Goal: Transaction & Acquisition: Purchase product/service

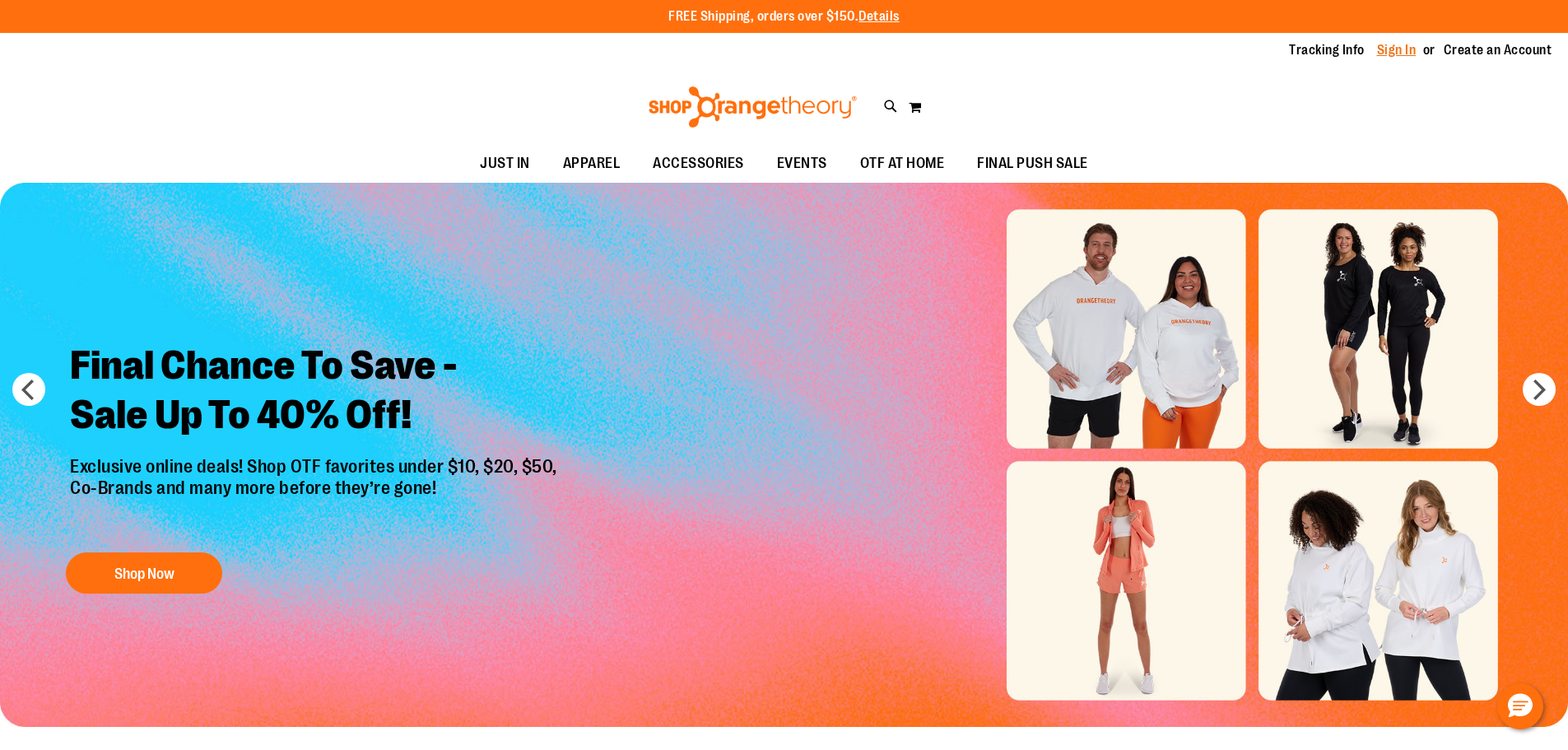
click at [1381, 45] on link "Sign In" at bounding box center [1396, 50] width 39 height 18
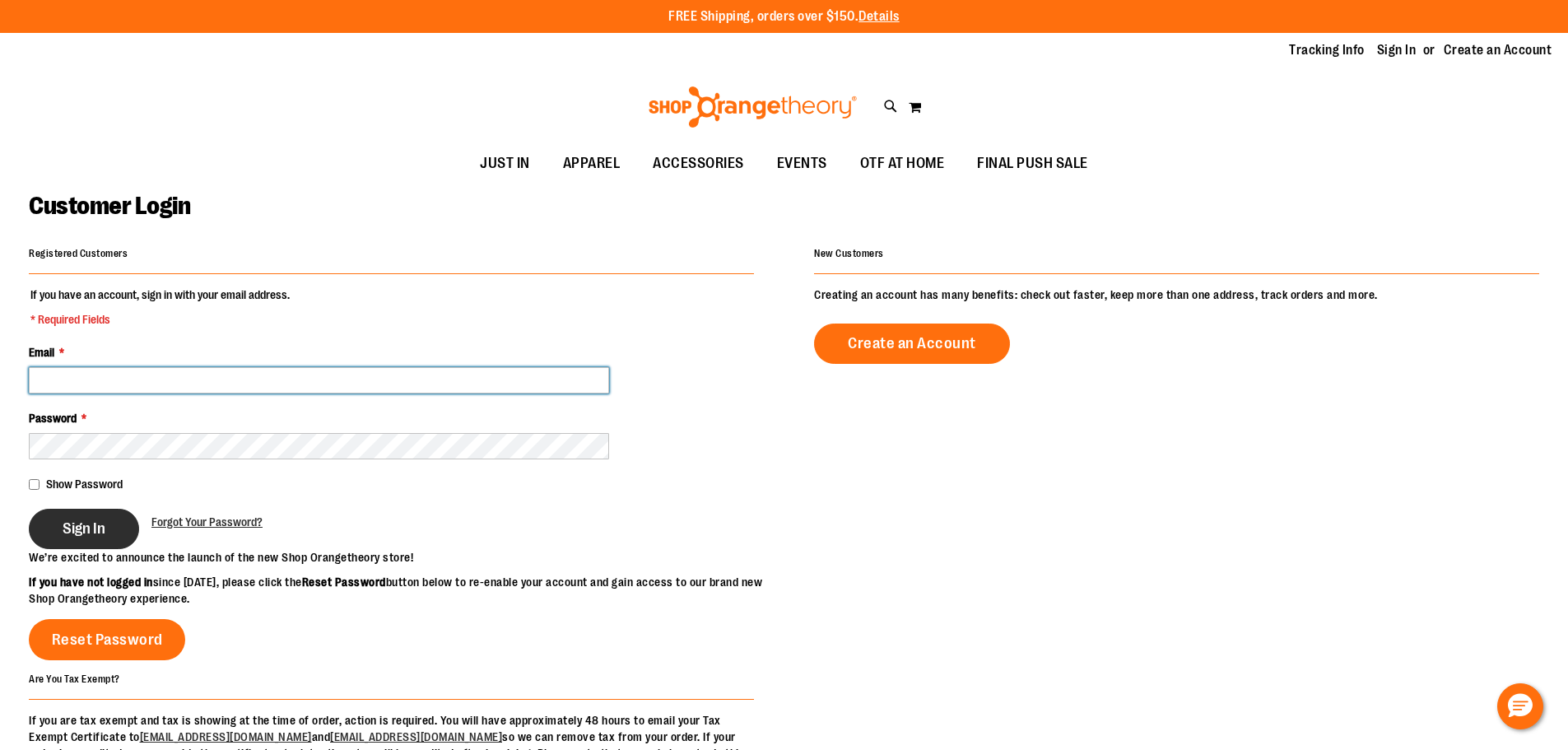
type input "**********"
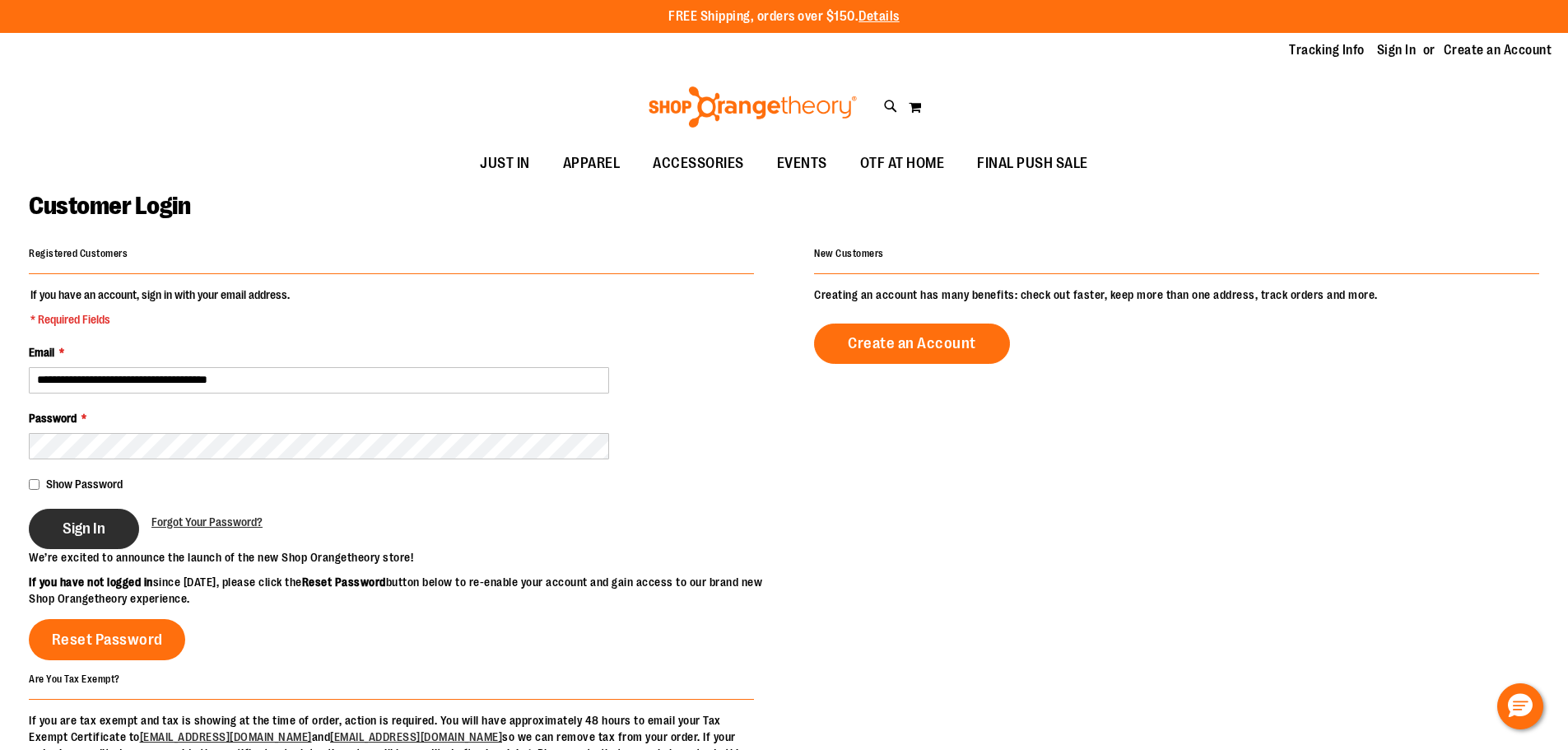
type input "**********"
click at [68, 545] on button "Sign In" at bounding box center [84, 528] width 110 height 40
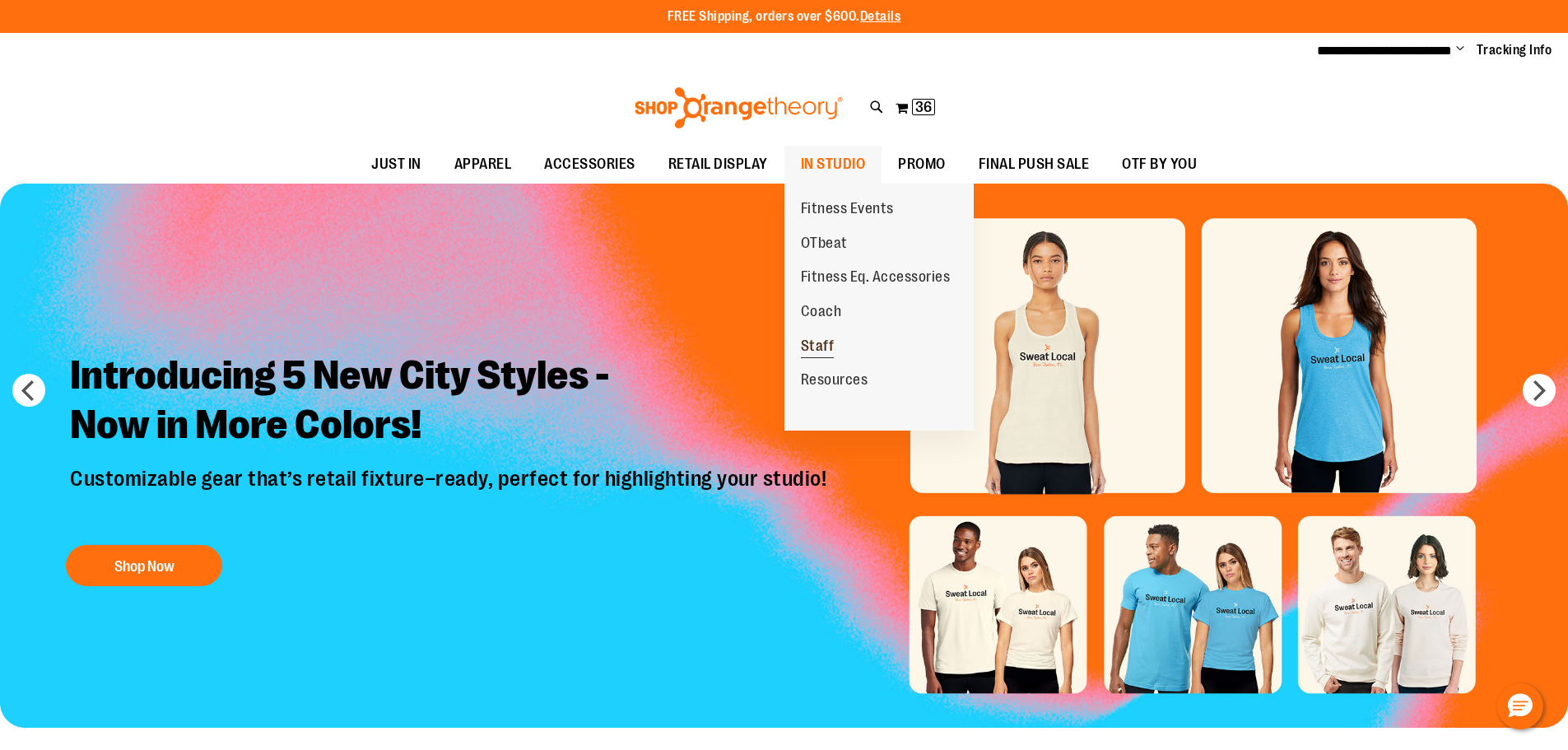
type input "**********"
click at [825, 342] on span "Staff" at bounding box center [818, 348] width 34 height 21
click at [818, 308] on span "Coach" at bounding box center [821, 313] width 41 height 21
click at [829, 310] on span "Coach" at bounding box center [821, 313] width 41 height 21
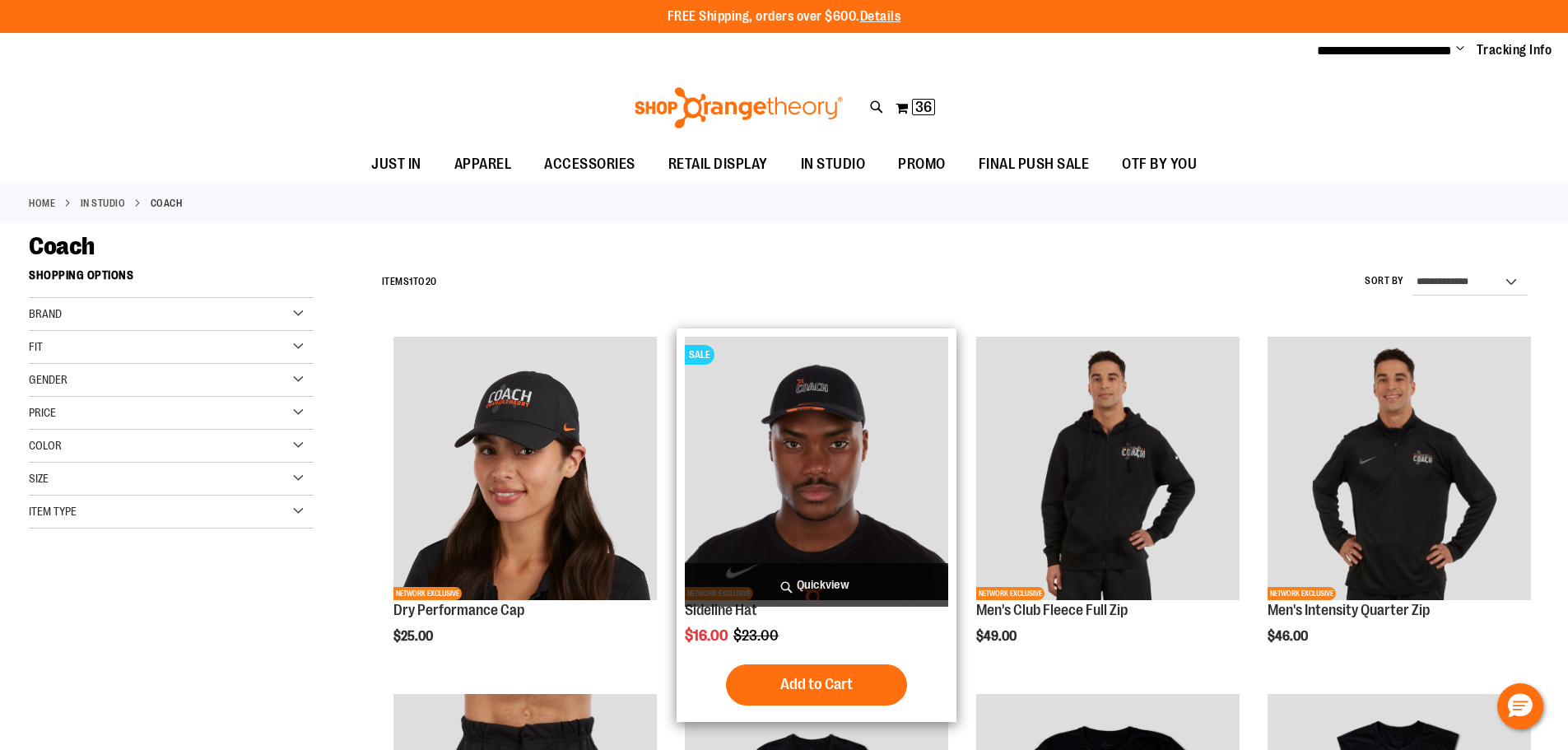
scroll to position [273, 0]
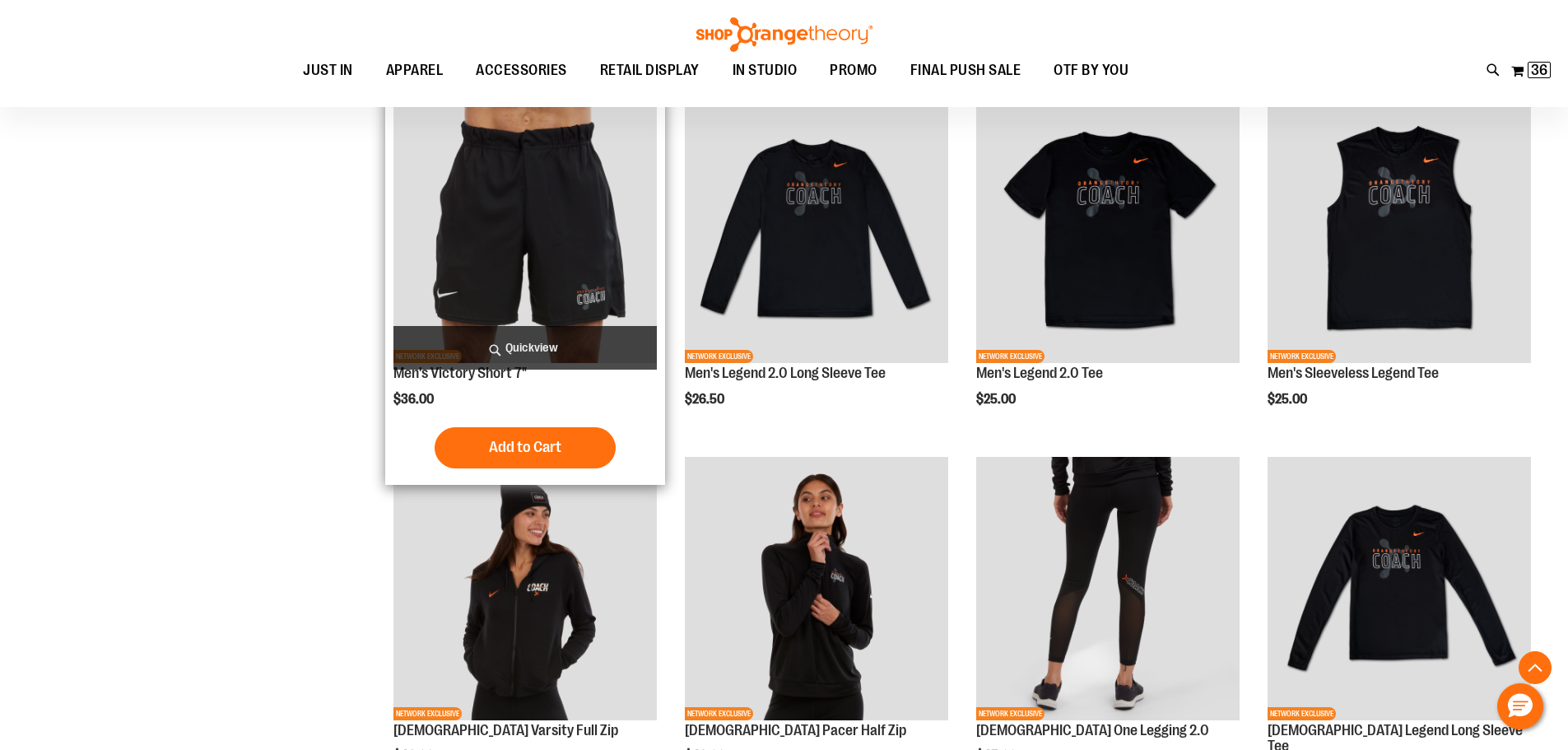
scroll to position [548, 0]
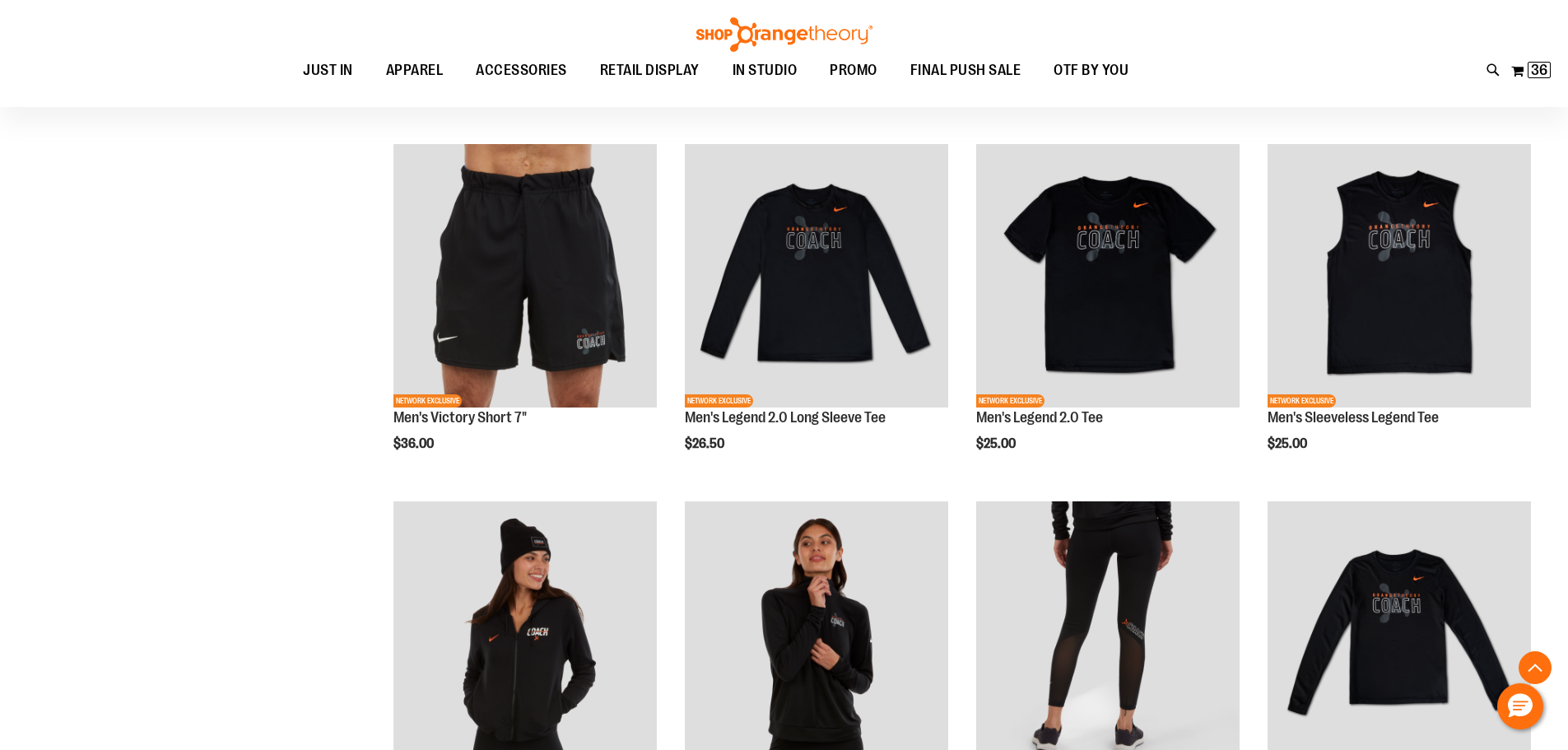
type input "**********"
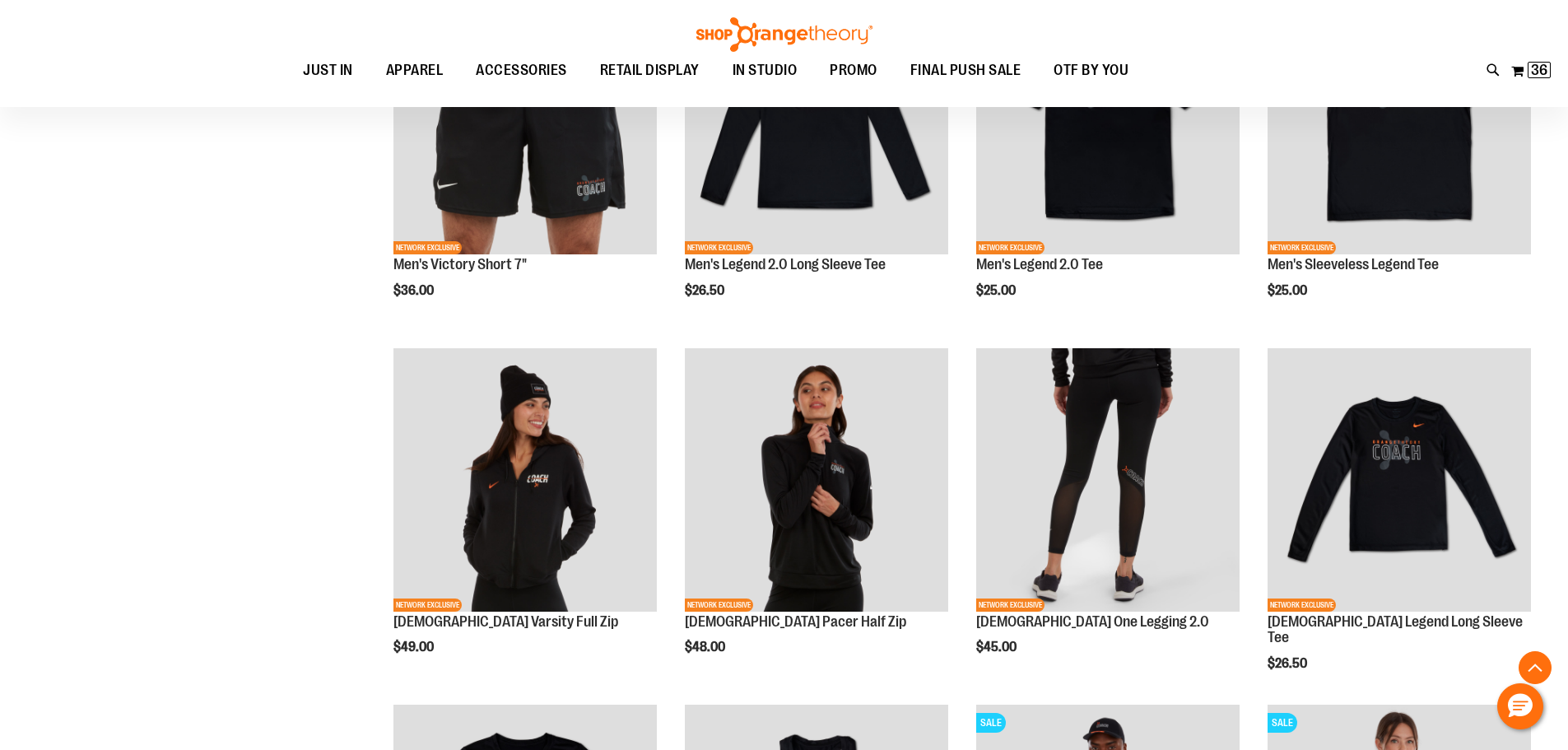
scroll to position [695, 0]
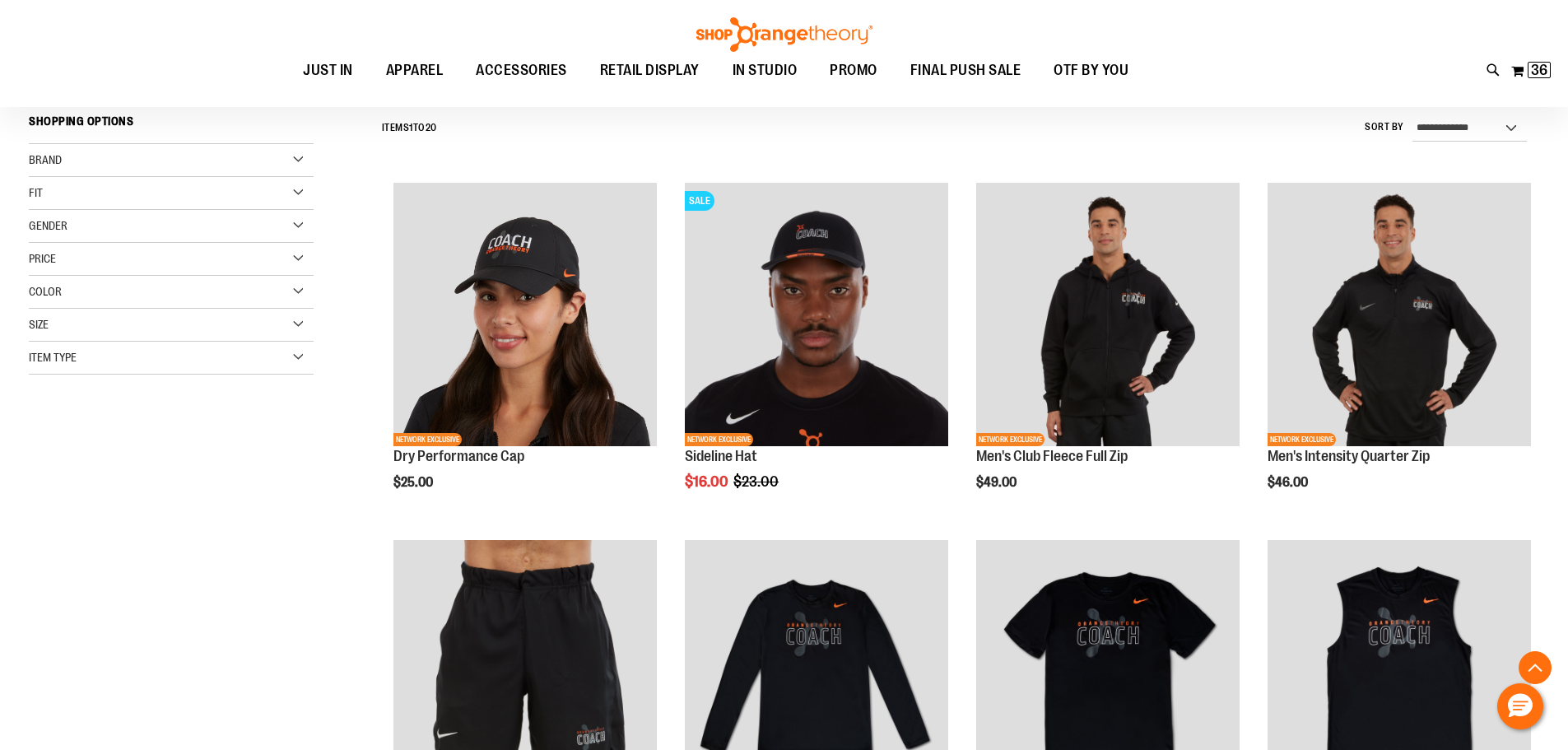
scroll to position [147, 0]
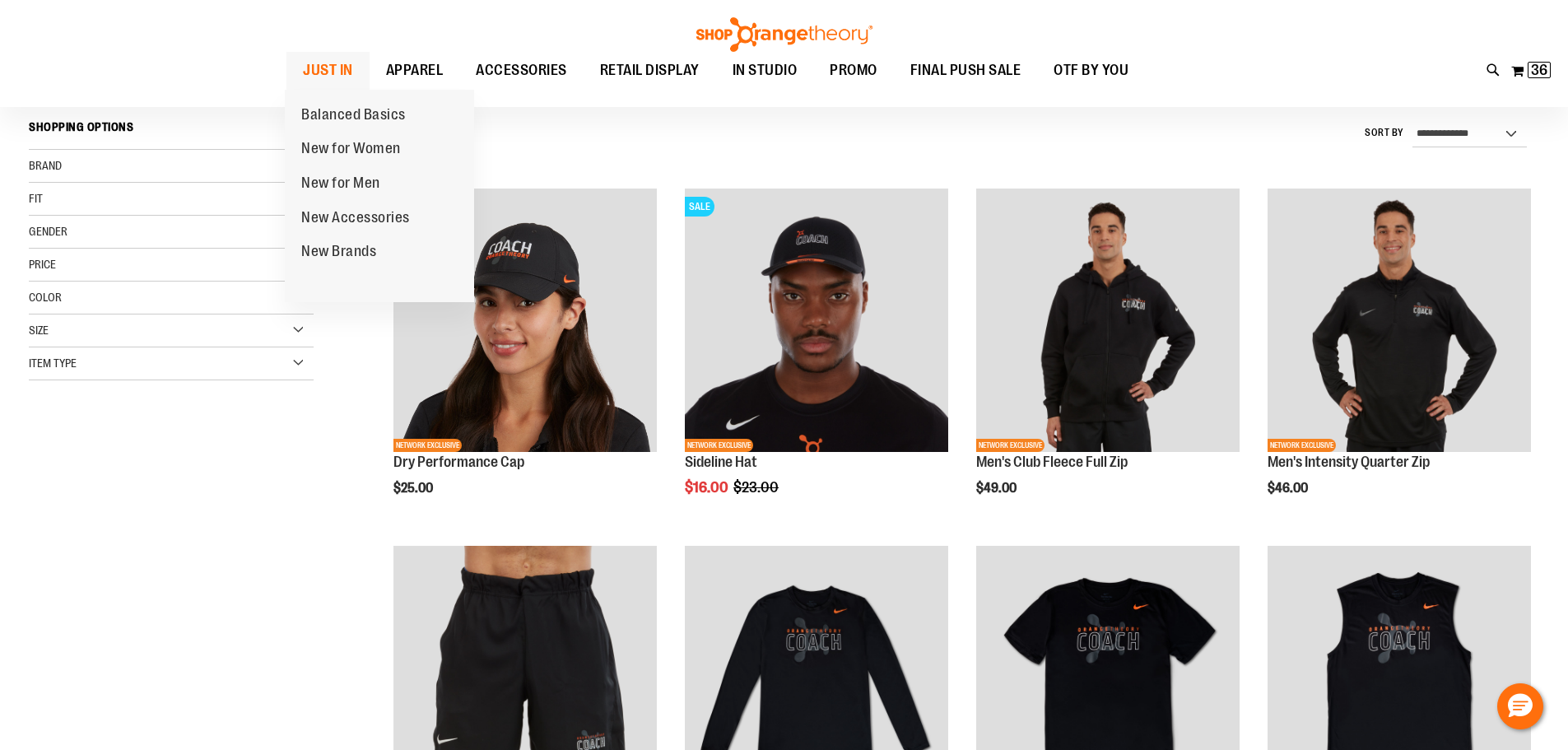
click at [329, 61] on span "JUST IN" at bounding box center [328, 70] width 51 height 37
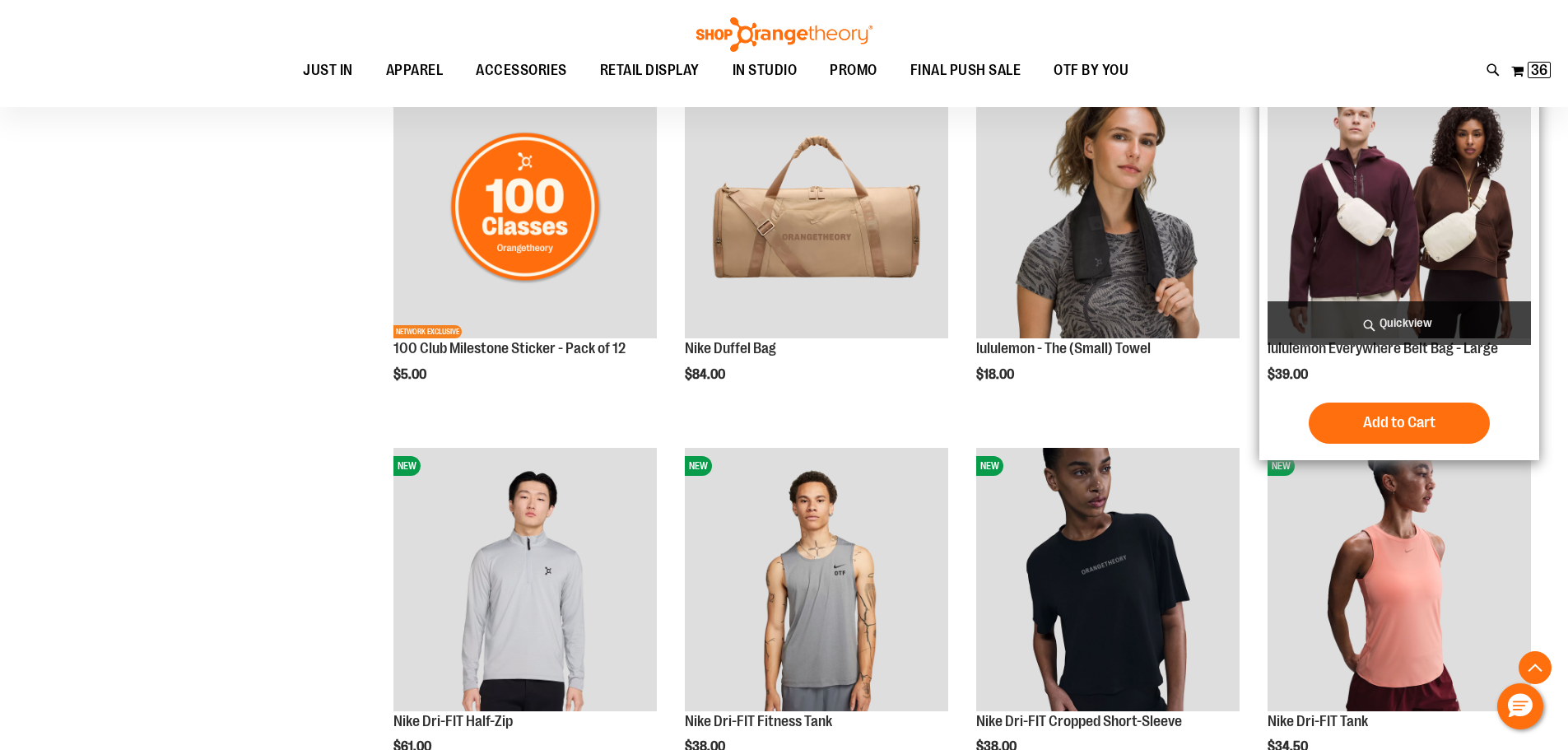
scroll to position [1401, 0]
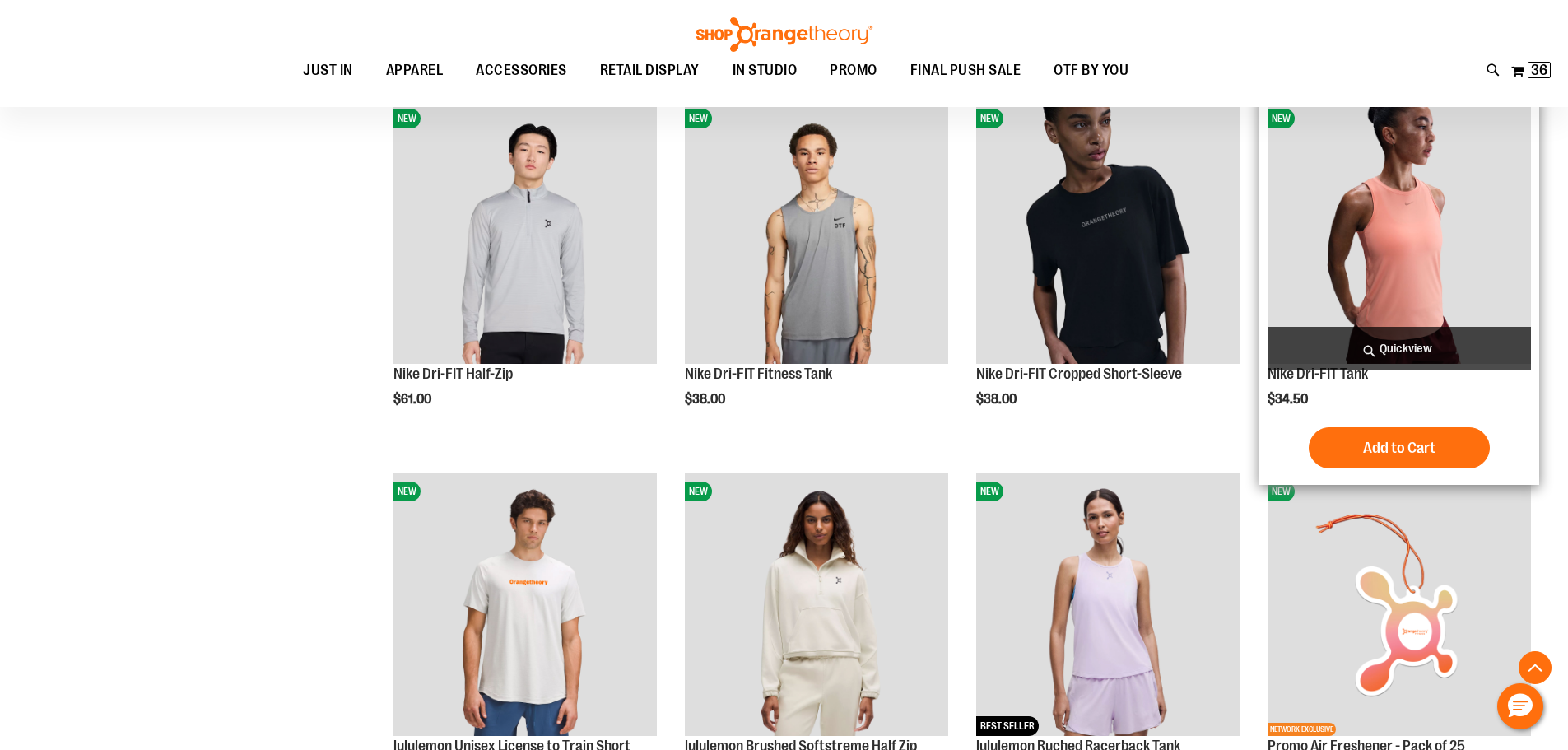
scroll to position [1675, 0]
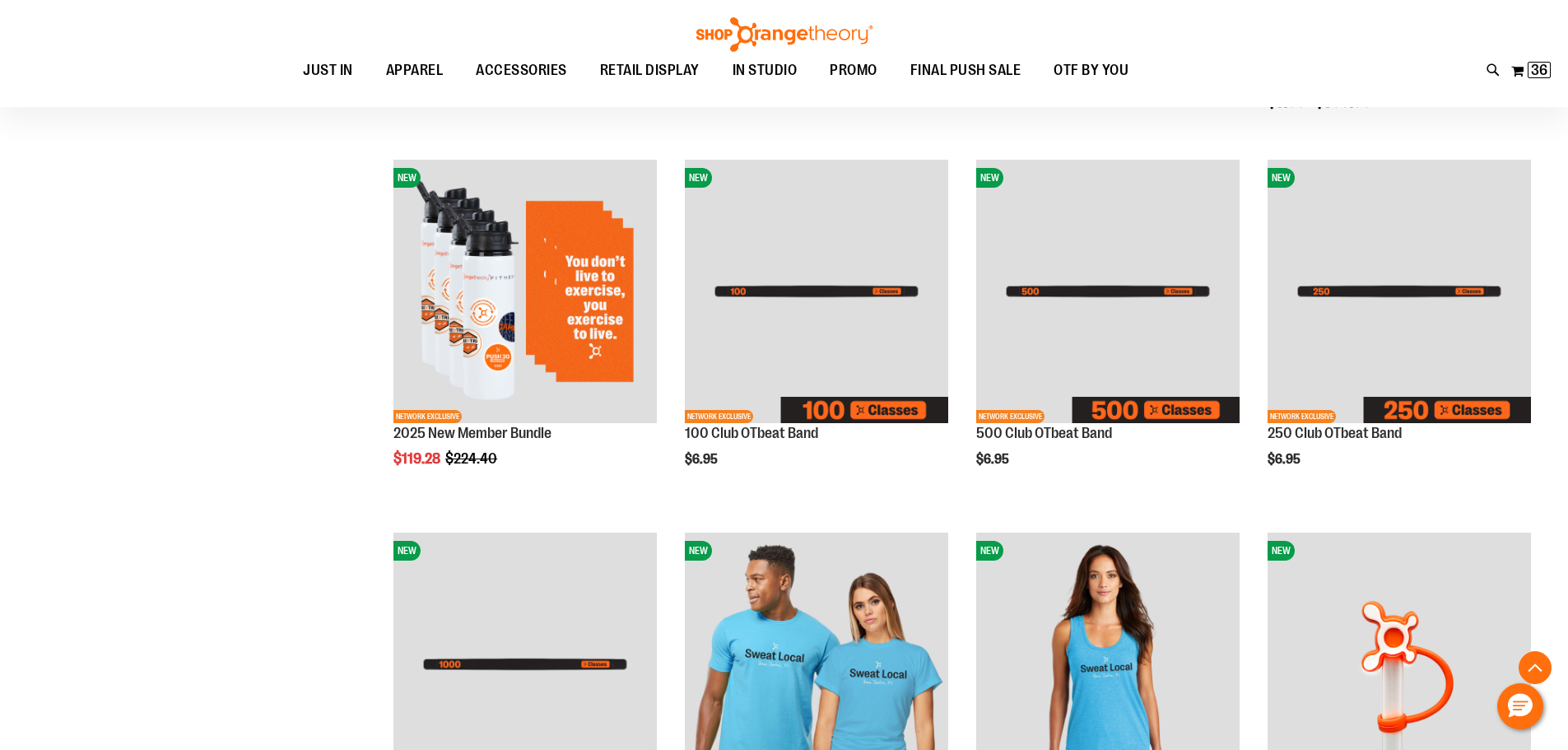
scroll to position [822, 0]
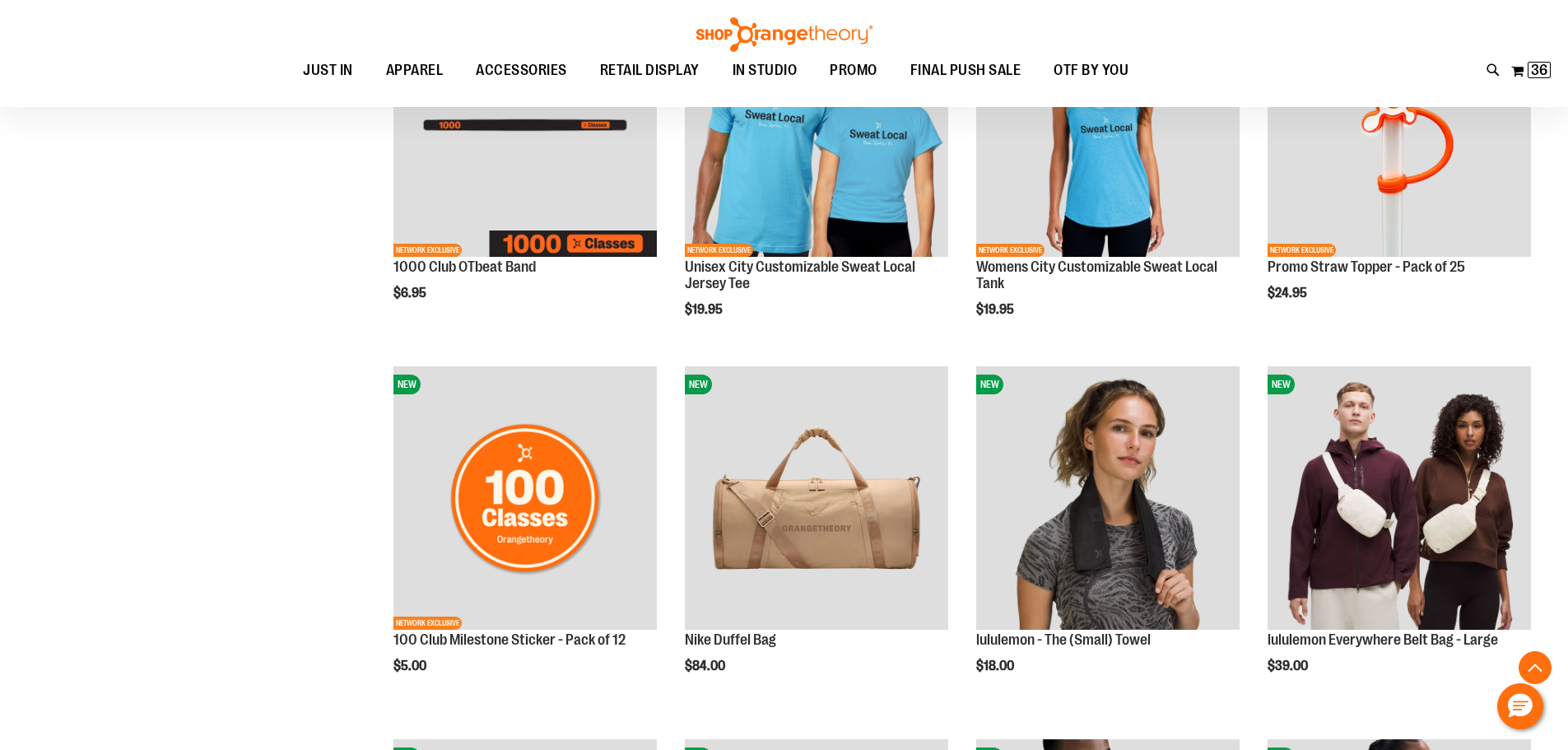
scroll to position [1096, 0]
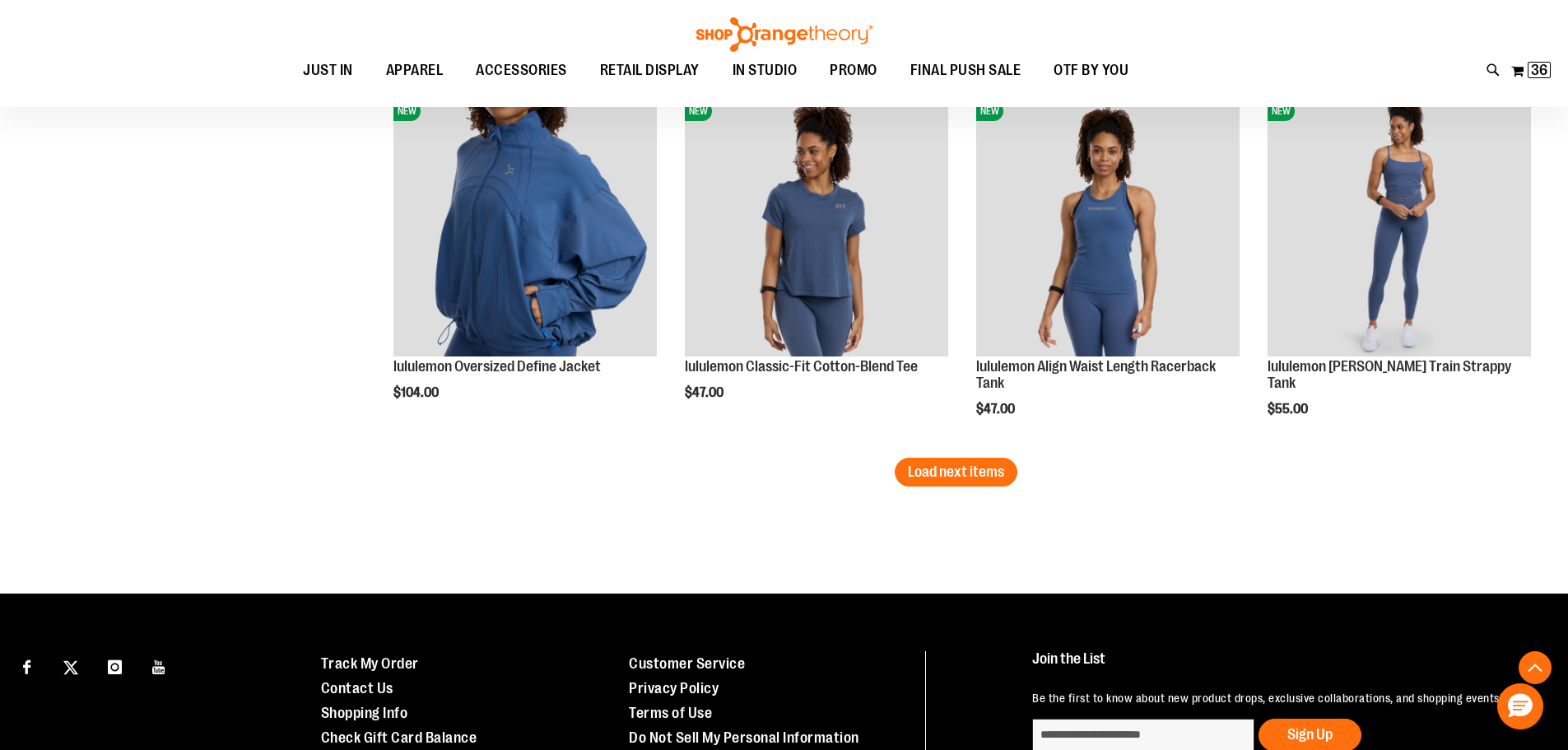
scroll to position [3374, 0]
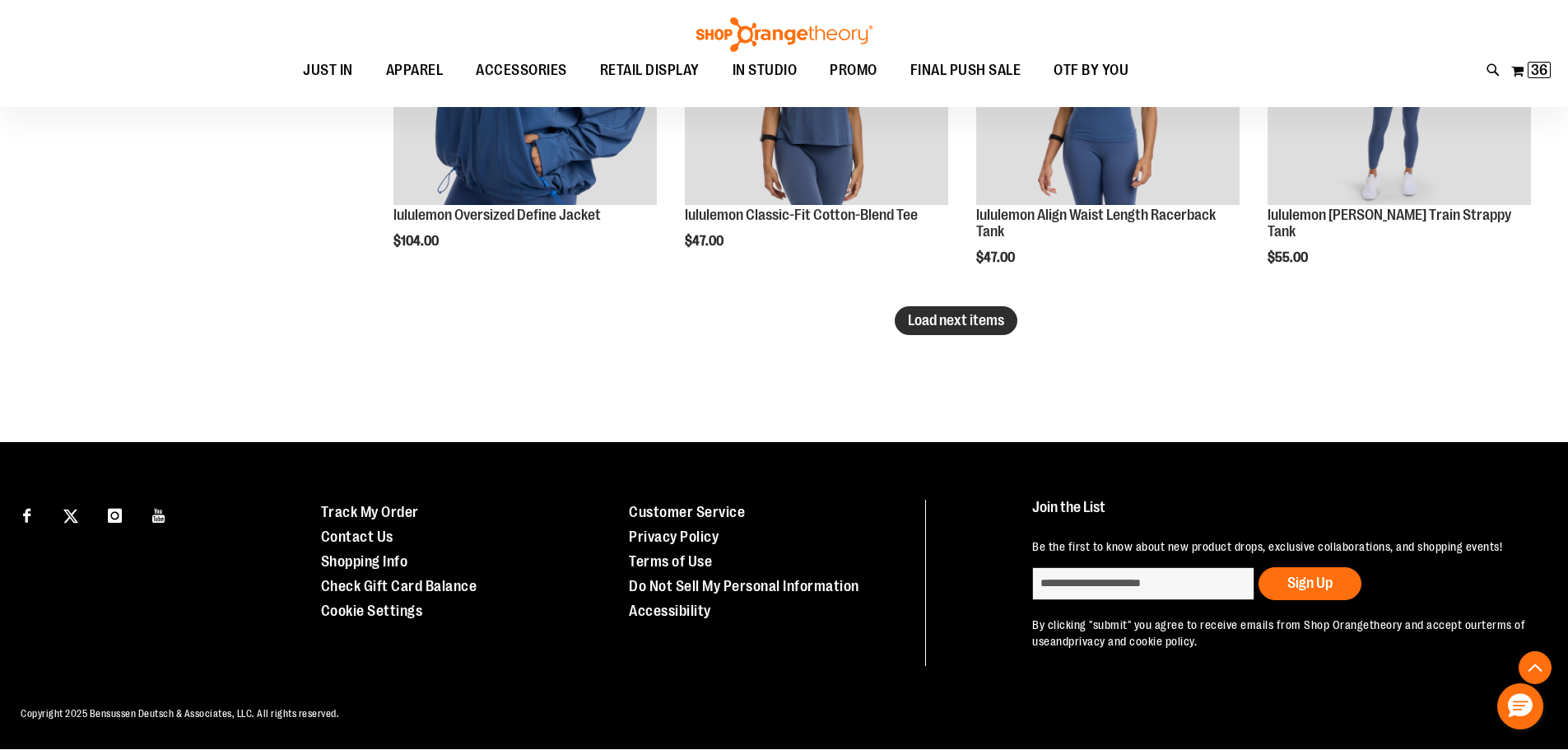
type input "**********"
click at [922, 313] on span "Load next items" at bounding box center [956, 320] width 96 height 17
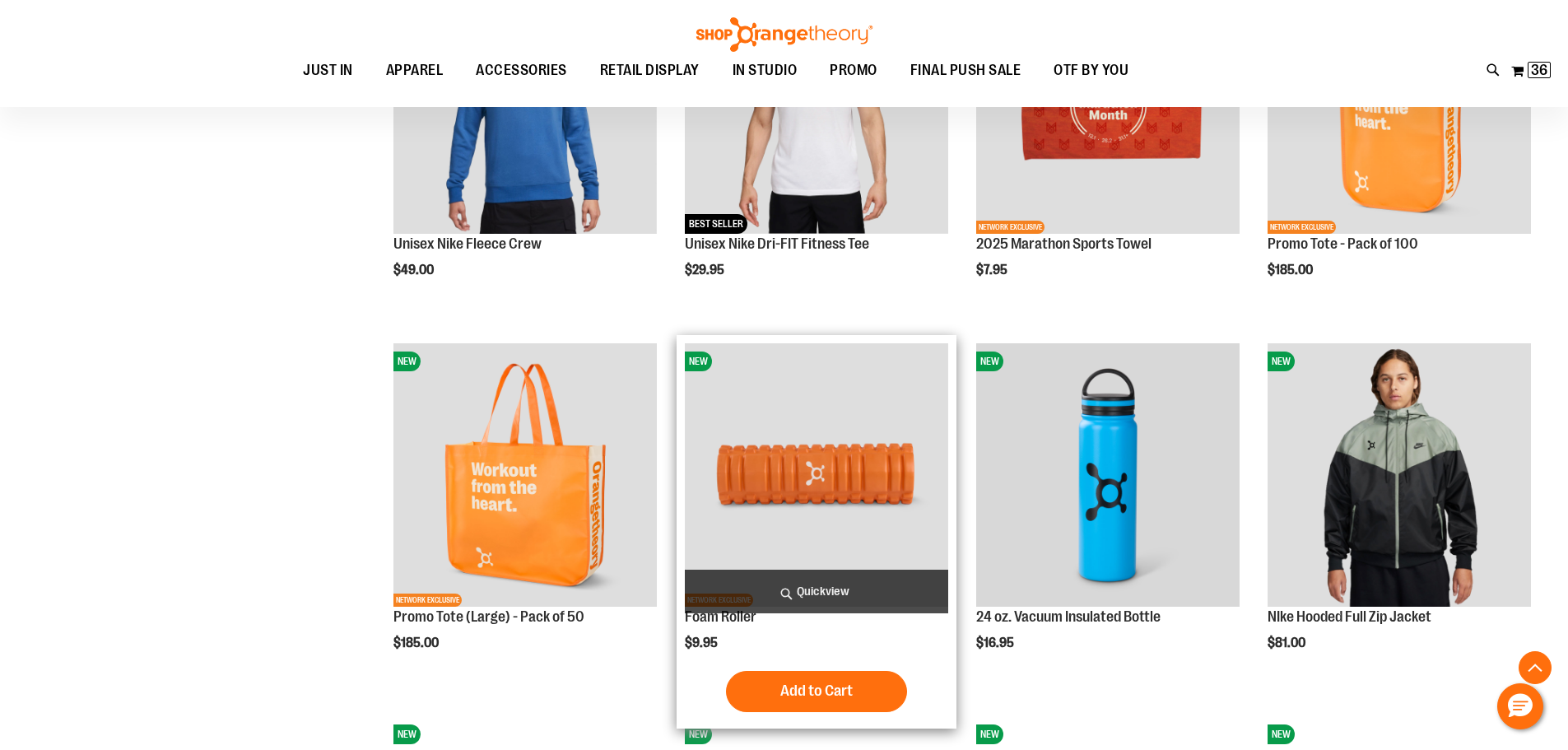
scroll to position [3669, 0]
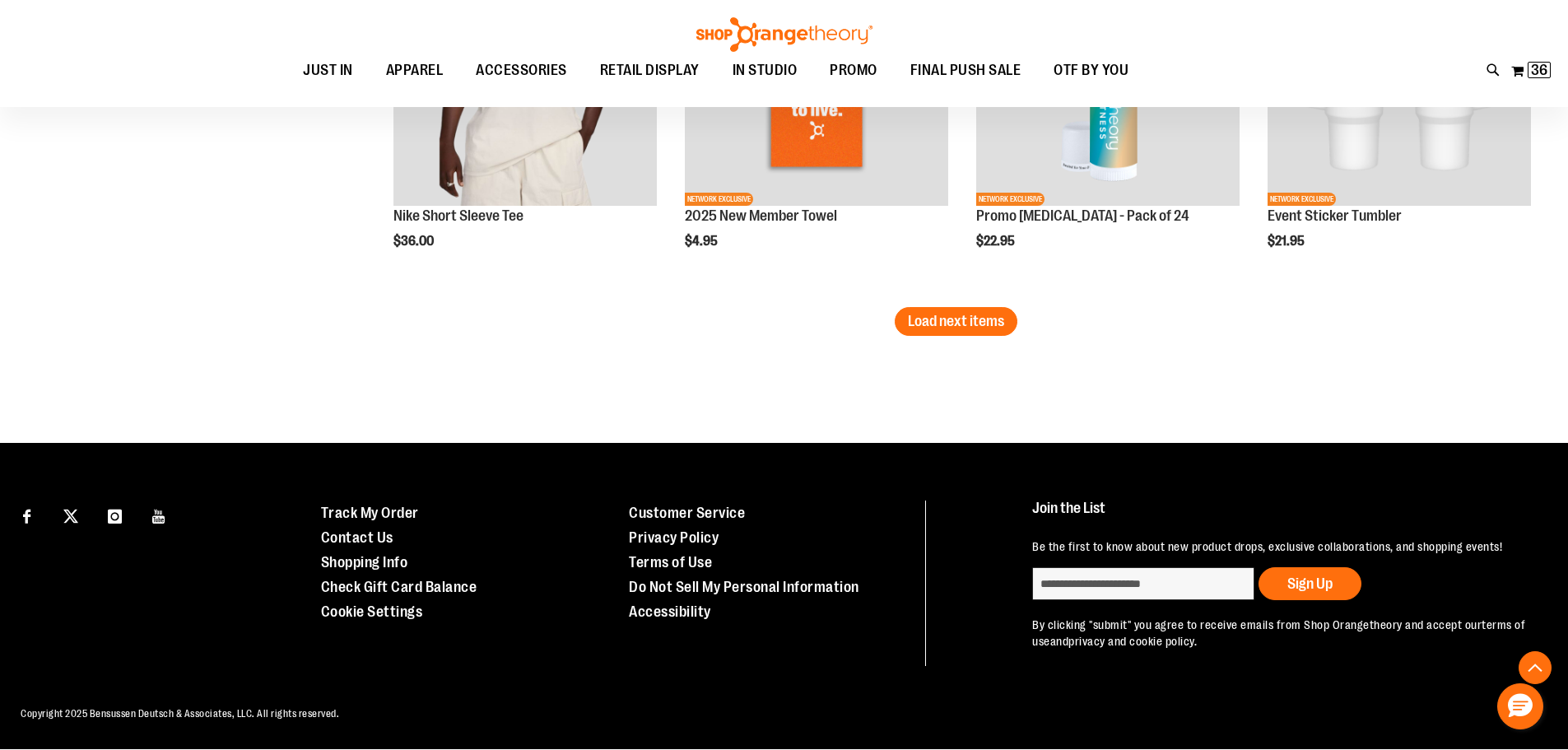
click at [984, 324] on span "Load next items" at bounding box center [956, 321] width 96 height 17
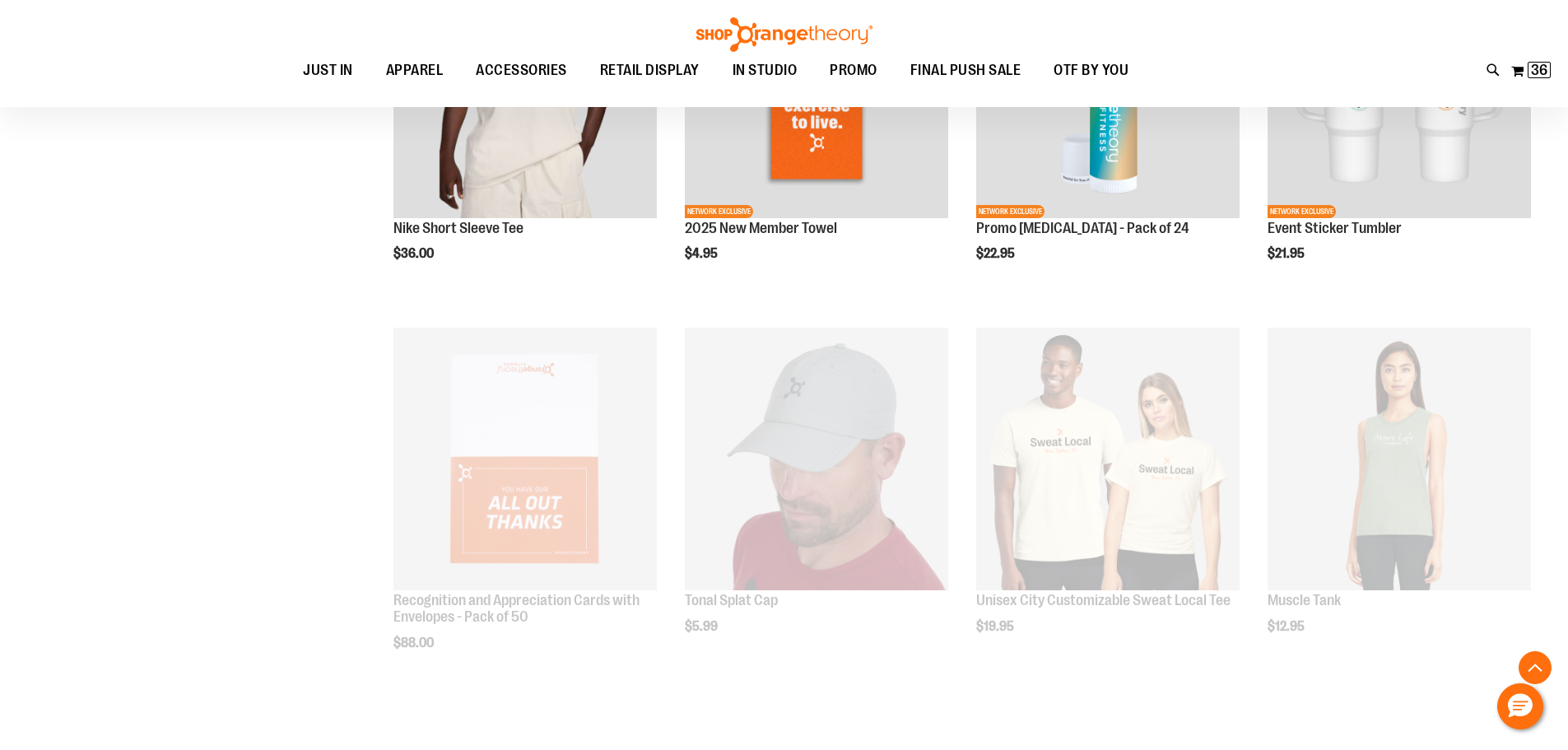
scroll to position [4491, 0]
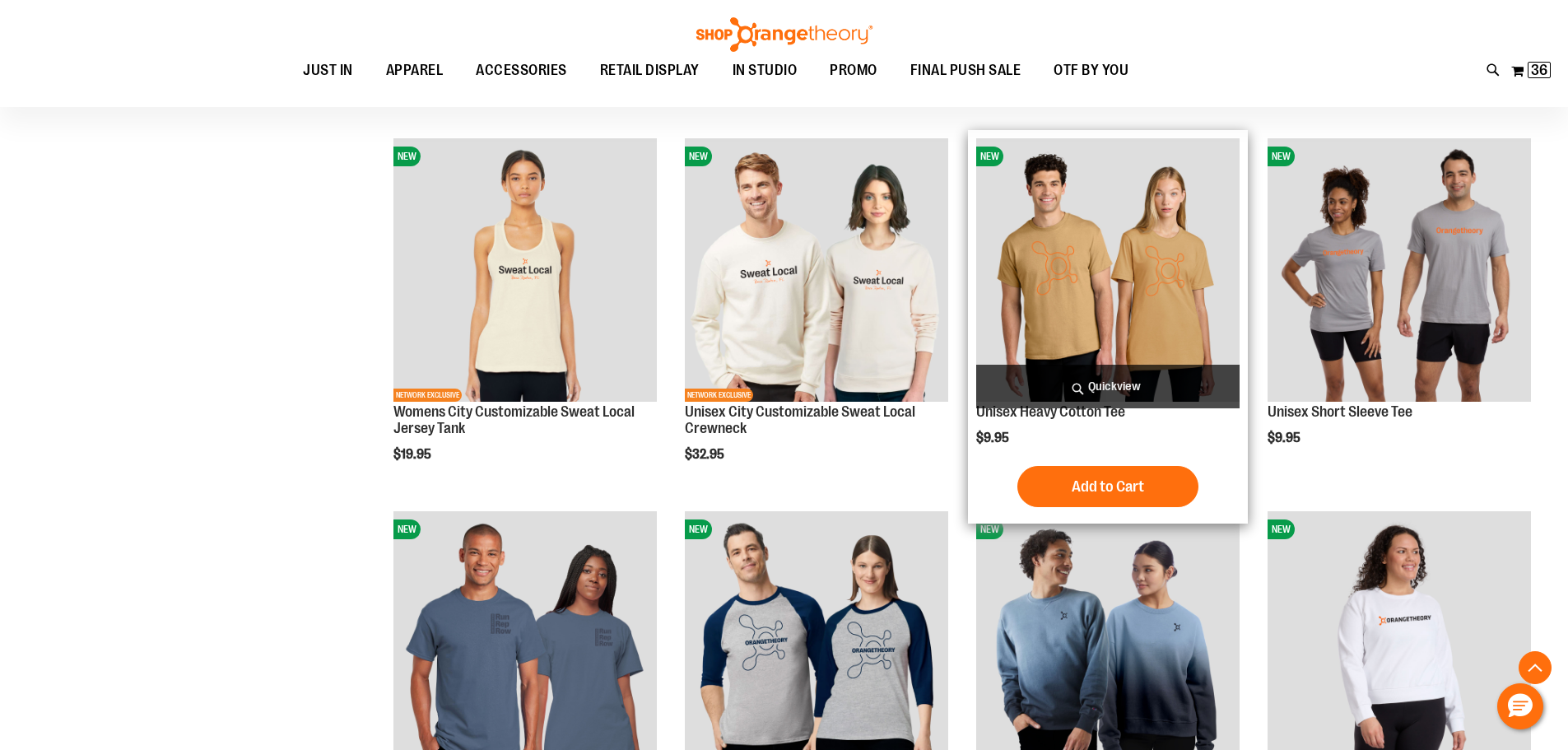
scroll to position [5315, 0]
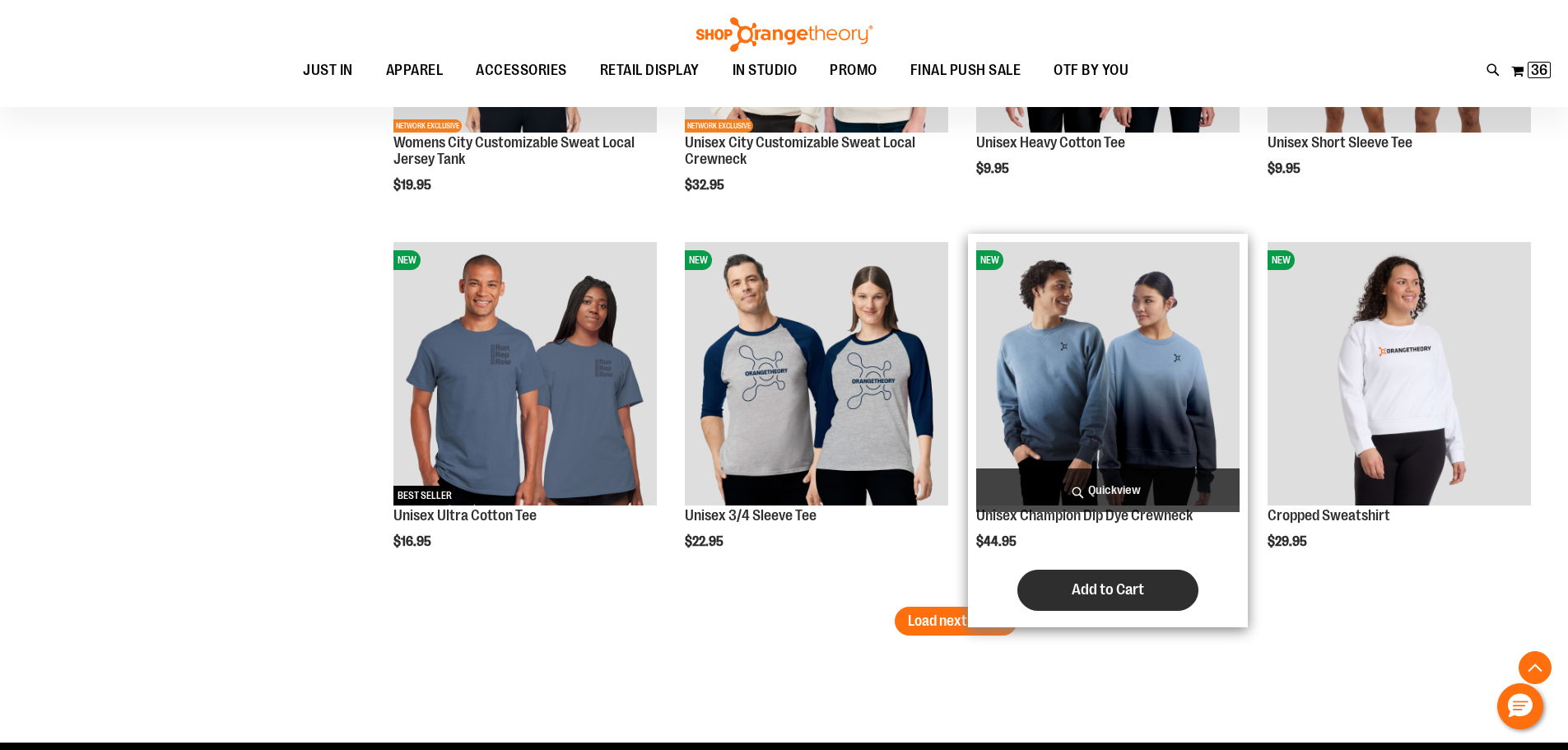
scroll to position [5315, 0]
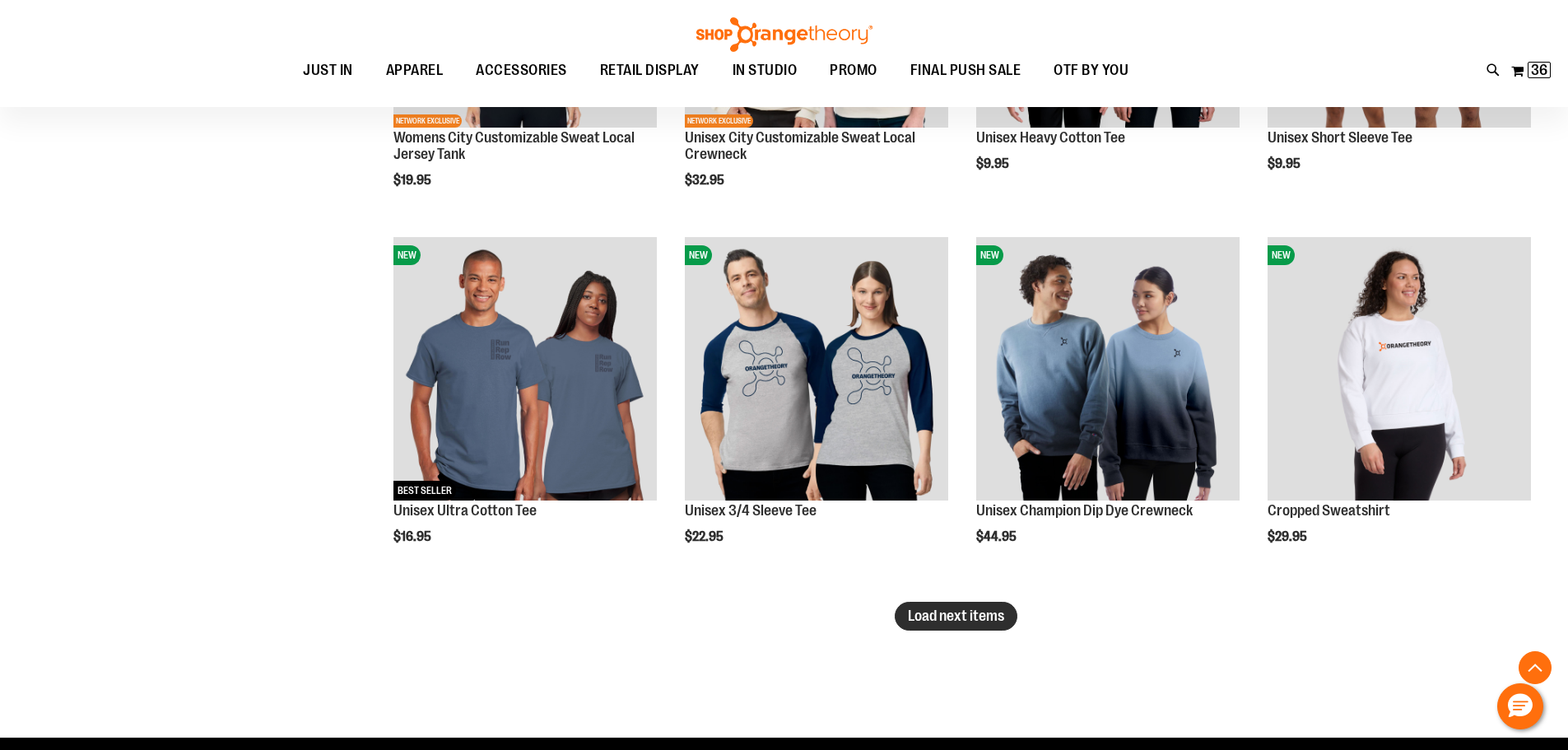
click at [940, 610] on span "Load next items" at bounding box center [956, 615] width 96 height 17
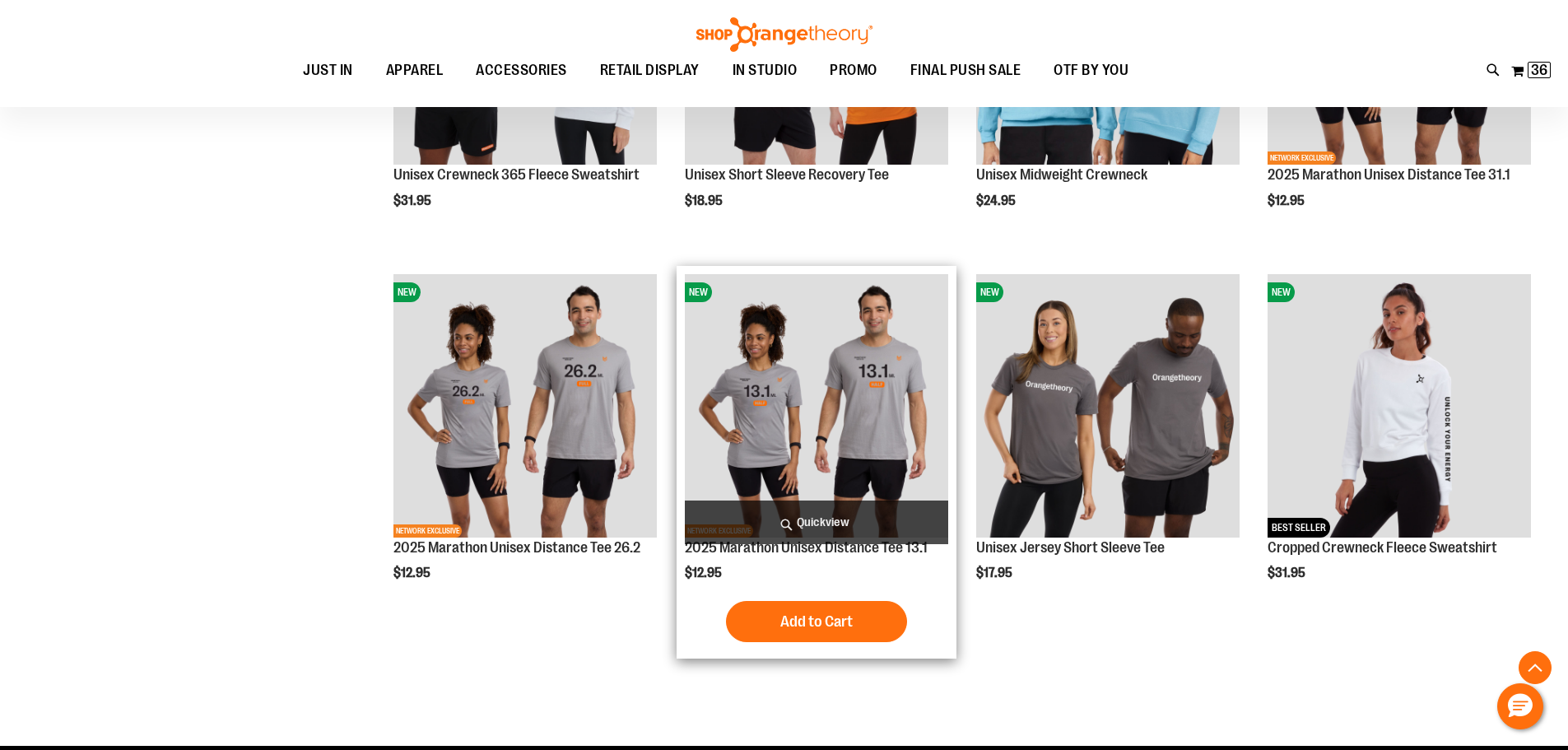
scroll to position [6412, 0]
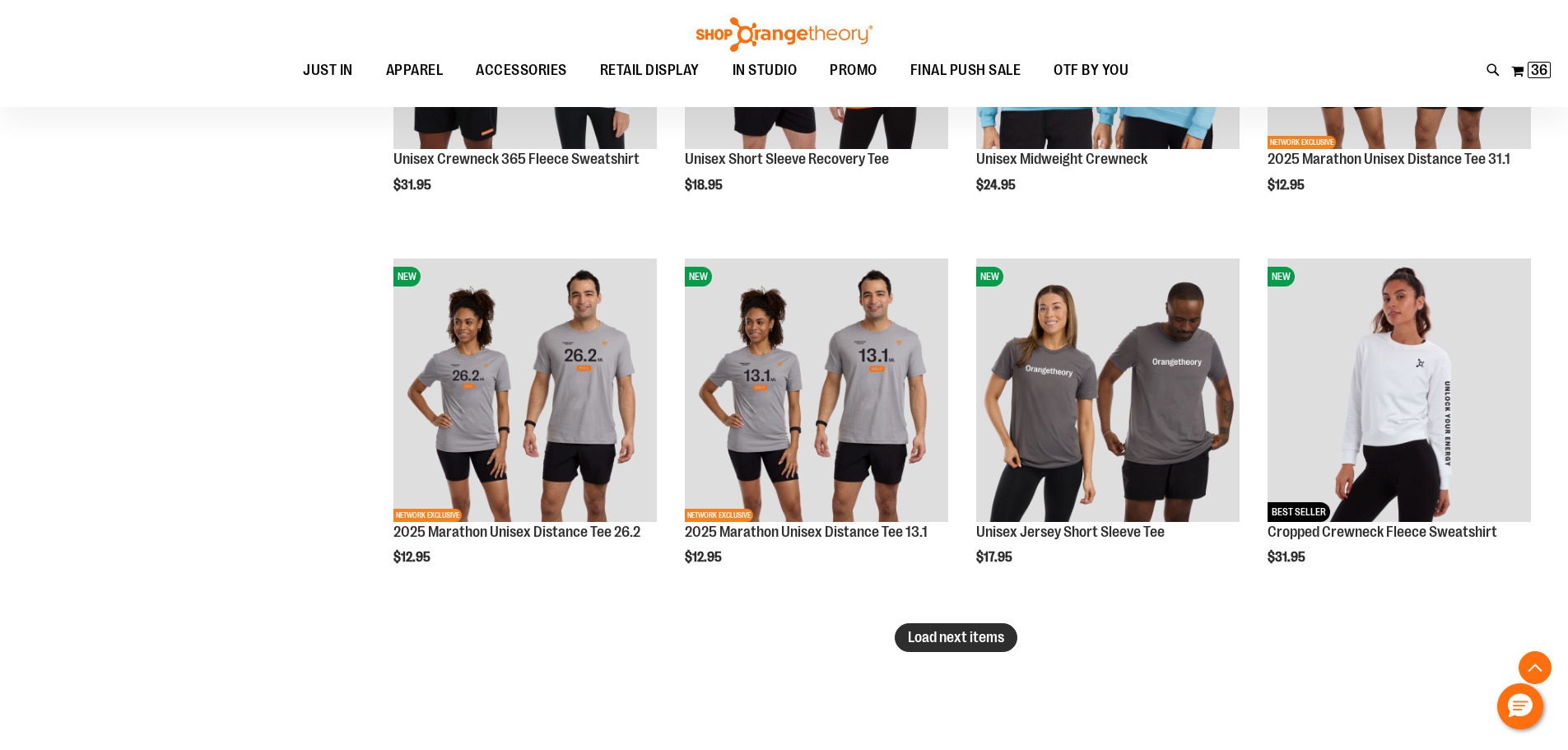
click at [968, 633] on span "Load next items" at bounding box center [956, 637] width 96 height 17
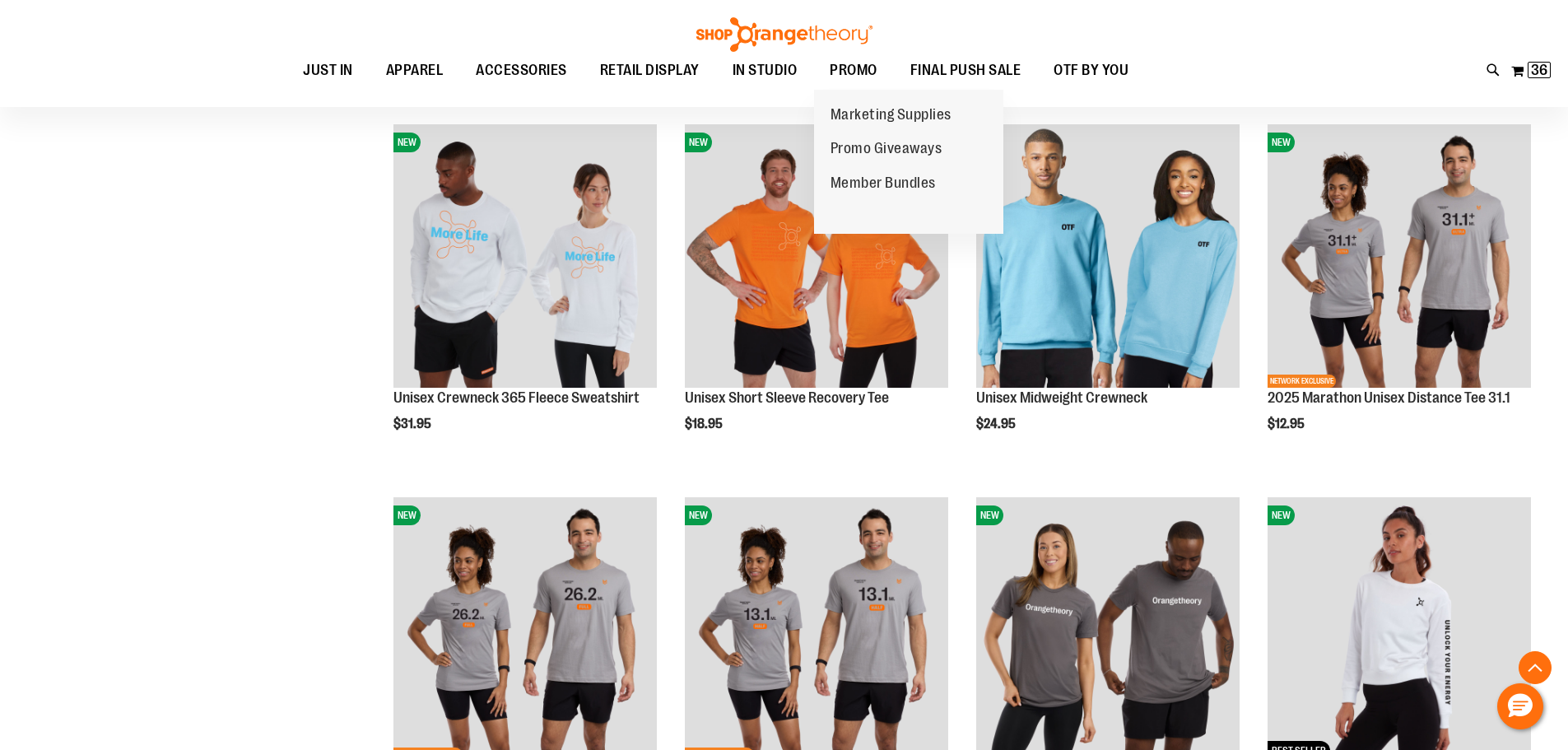
scroll to position [6171, 0]
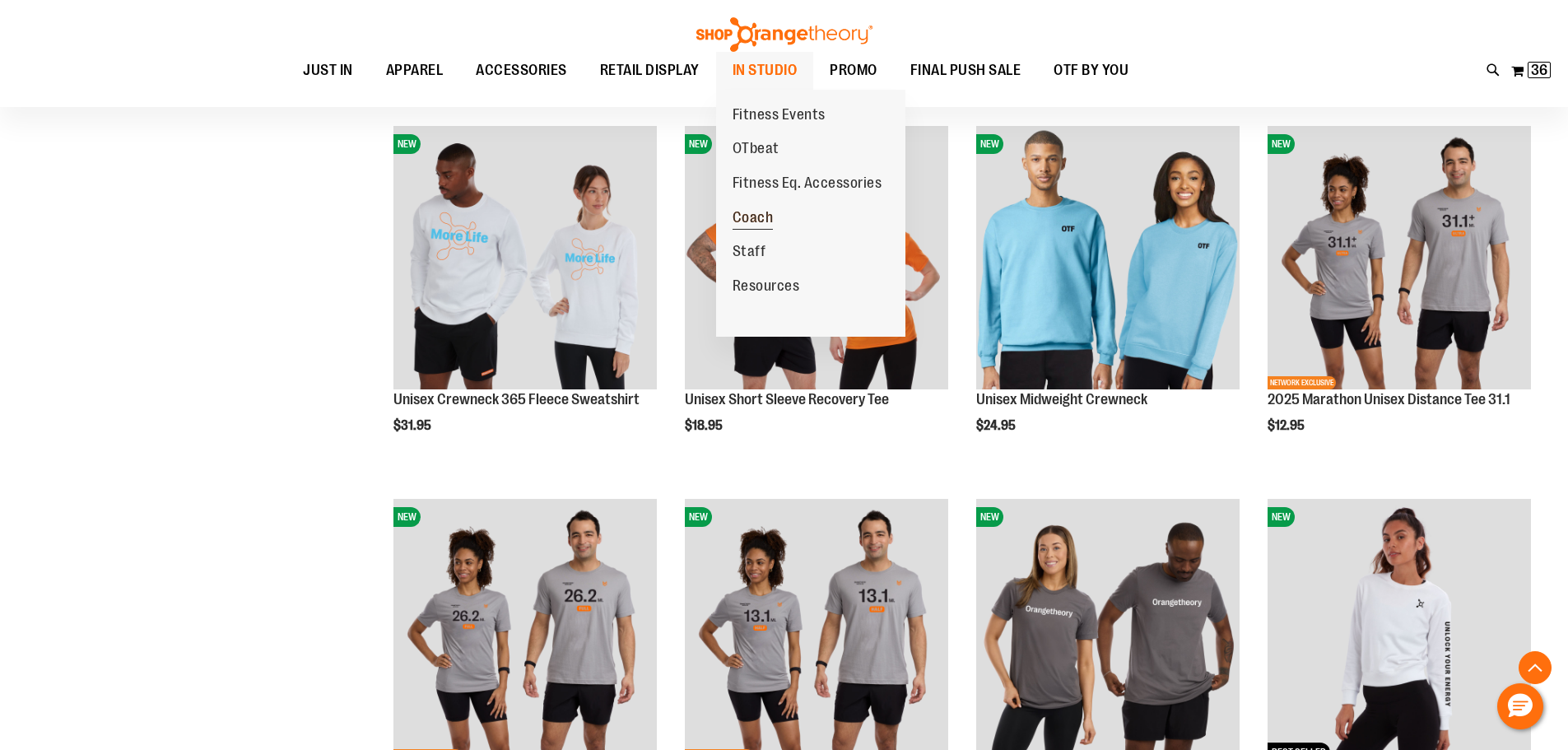
click at [769, 207] on link "Coach" at bounding box center [753, 218] width 74 height 35
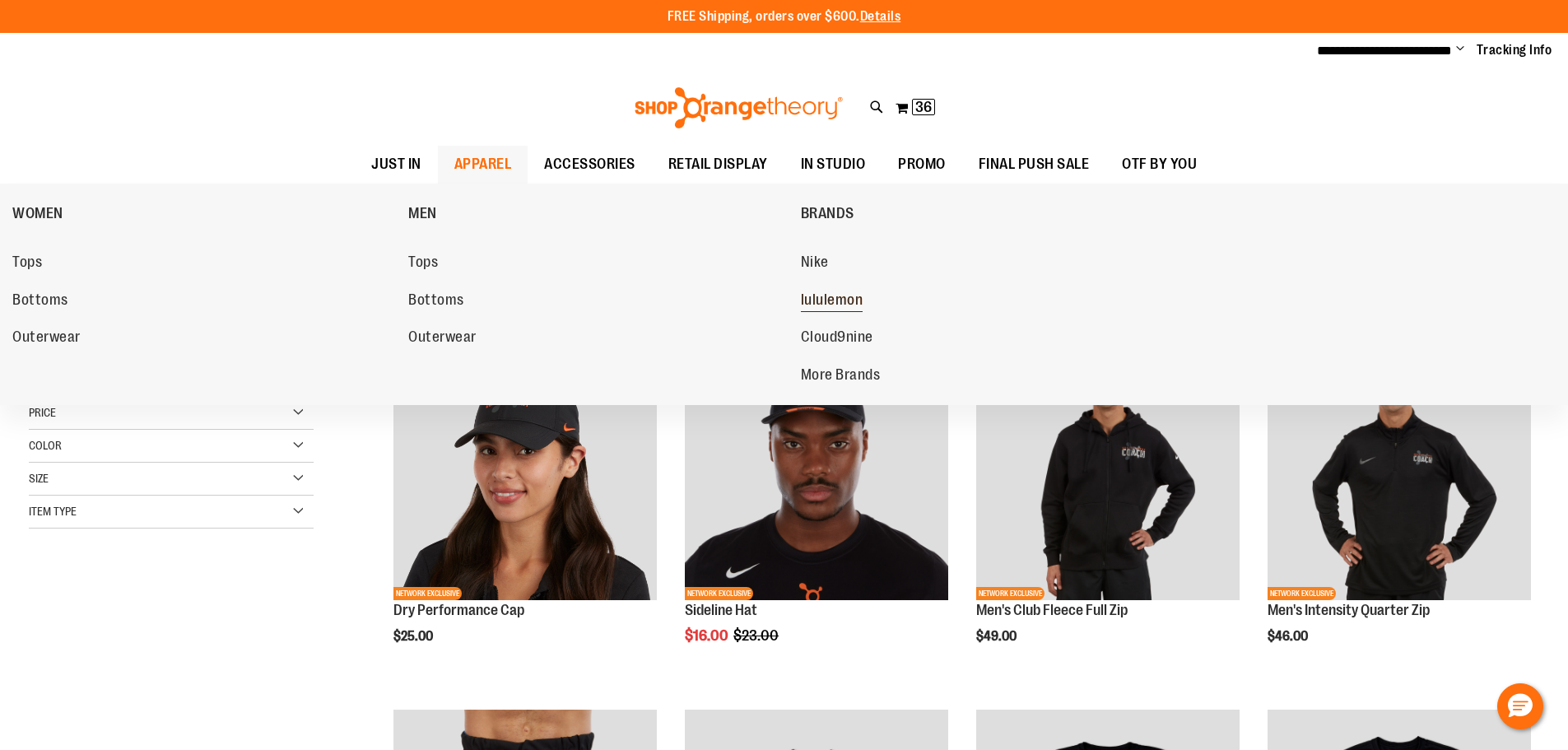
type input "**********"
click at [841, 299] on span "lululemon" at bounding box center [832, 302] width 63 height 21
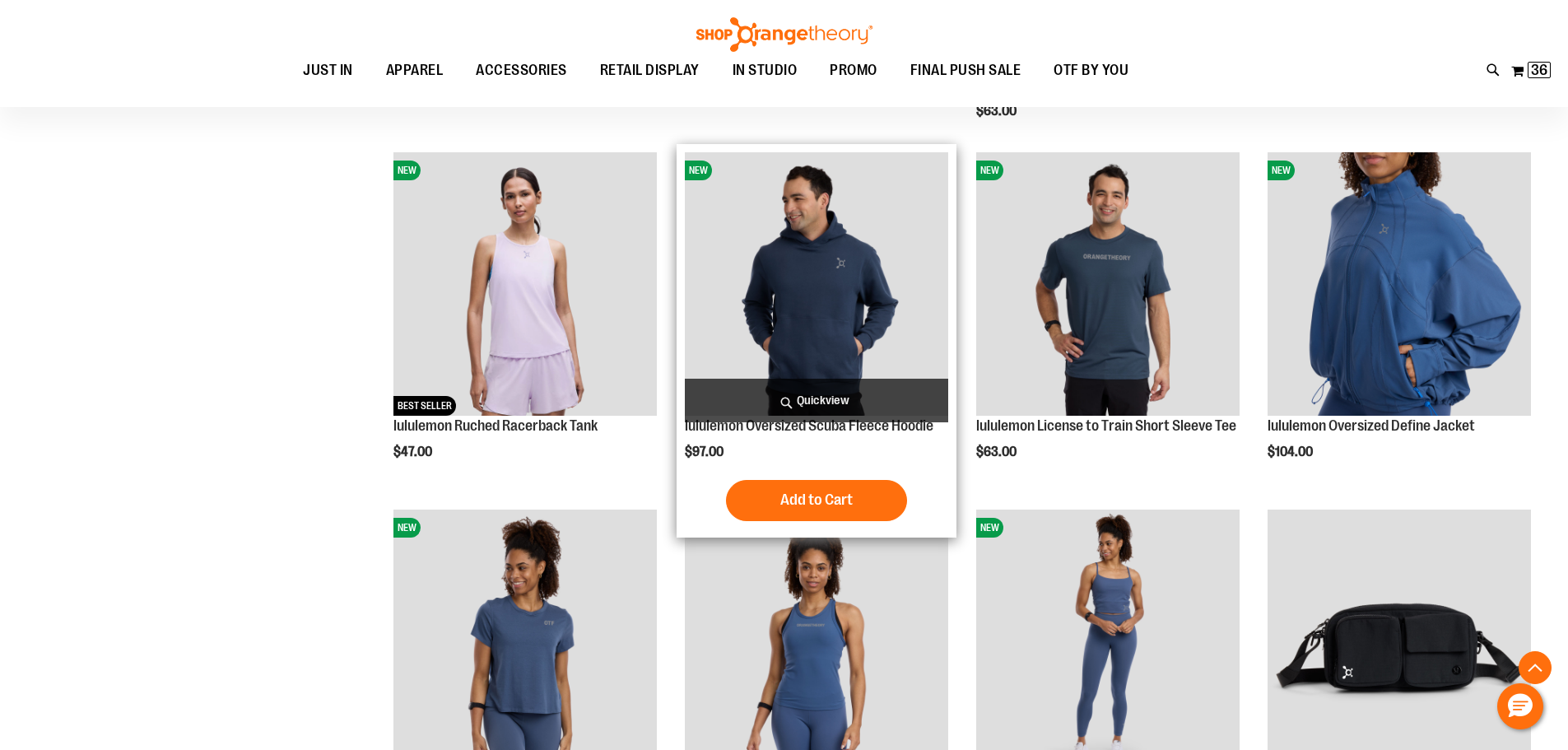
scroll to position [548, 0]
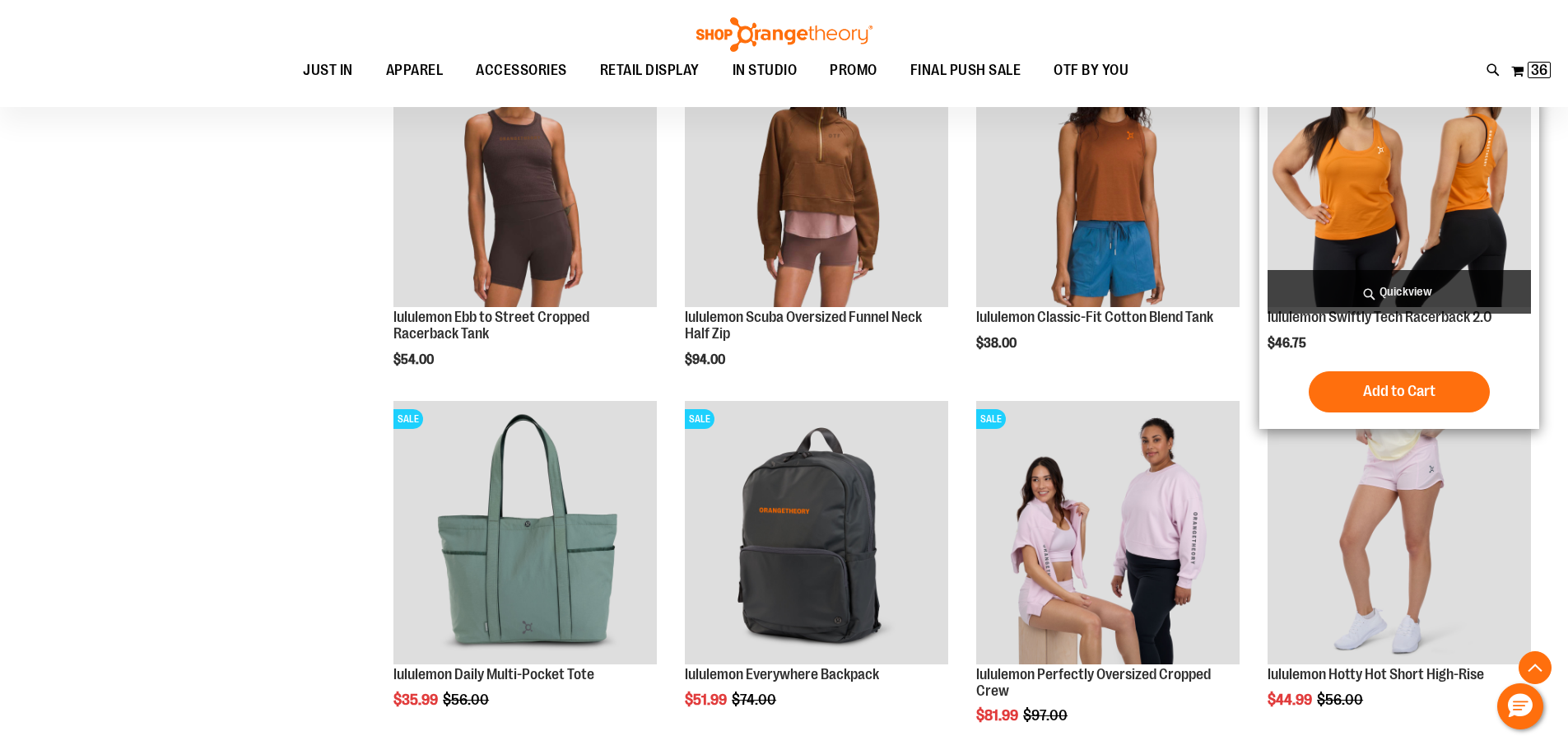
scroll to position [1627, 0]
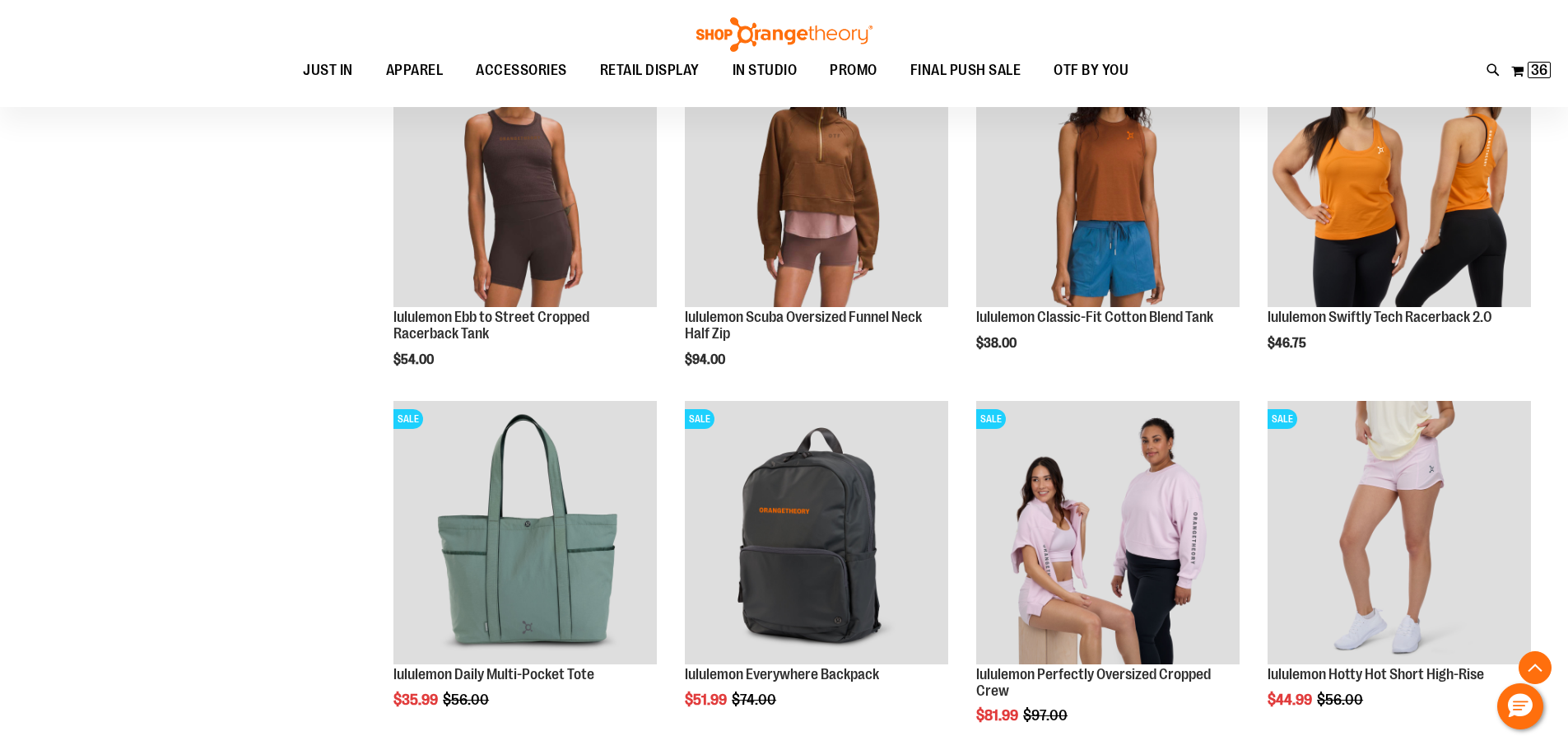
scroll to position [1627, 0]
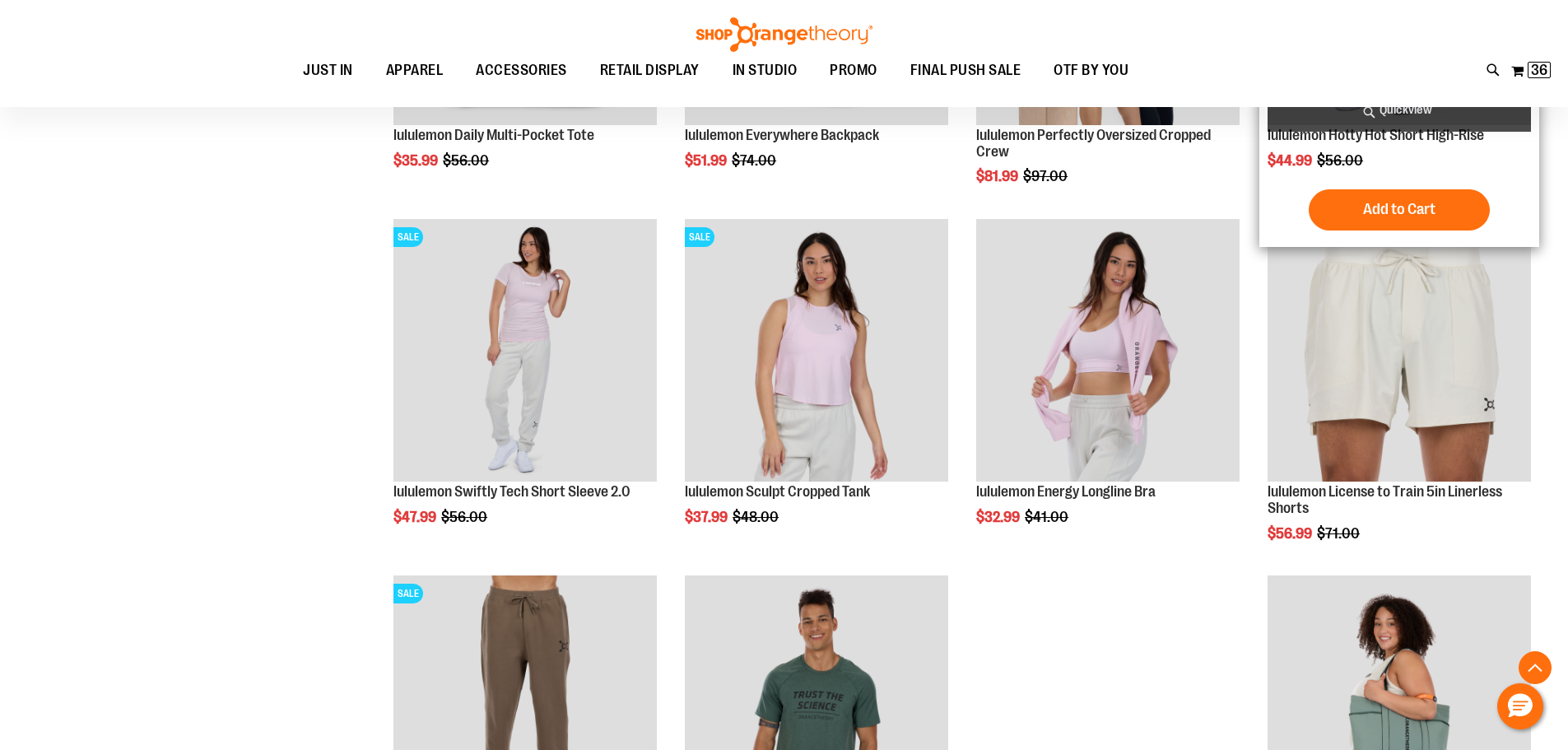
scroll to position [1901, 0]
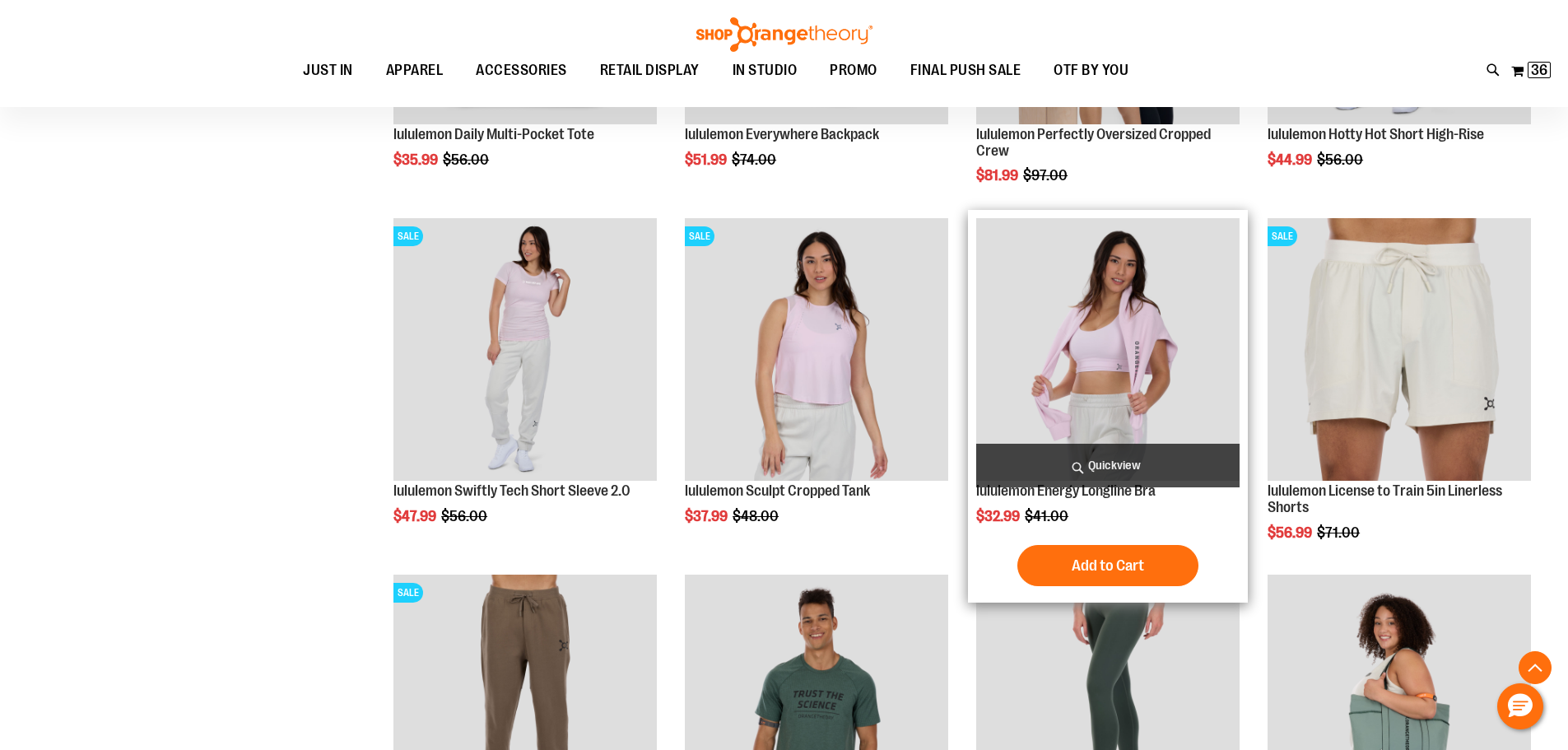
type input "**********"
click at [1113, 392] on img "product" at bounding box center [1108, 350] width 264 height 263
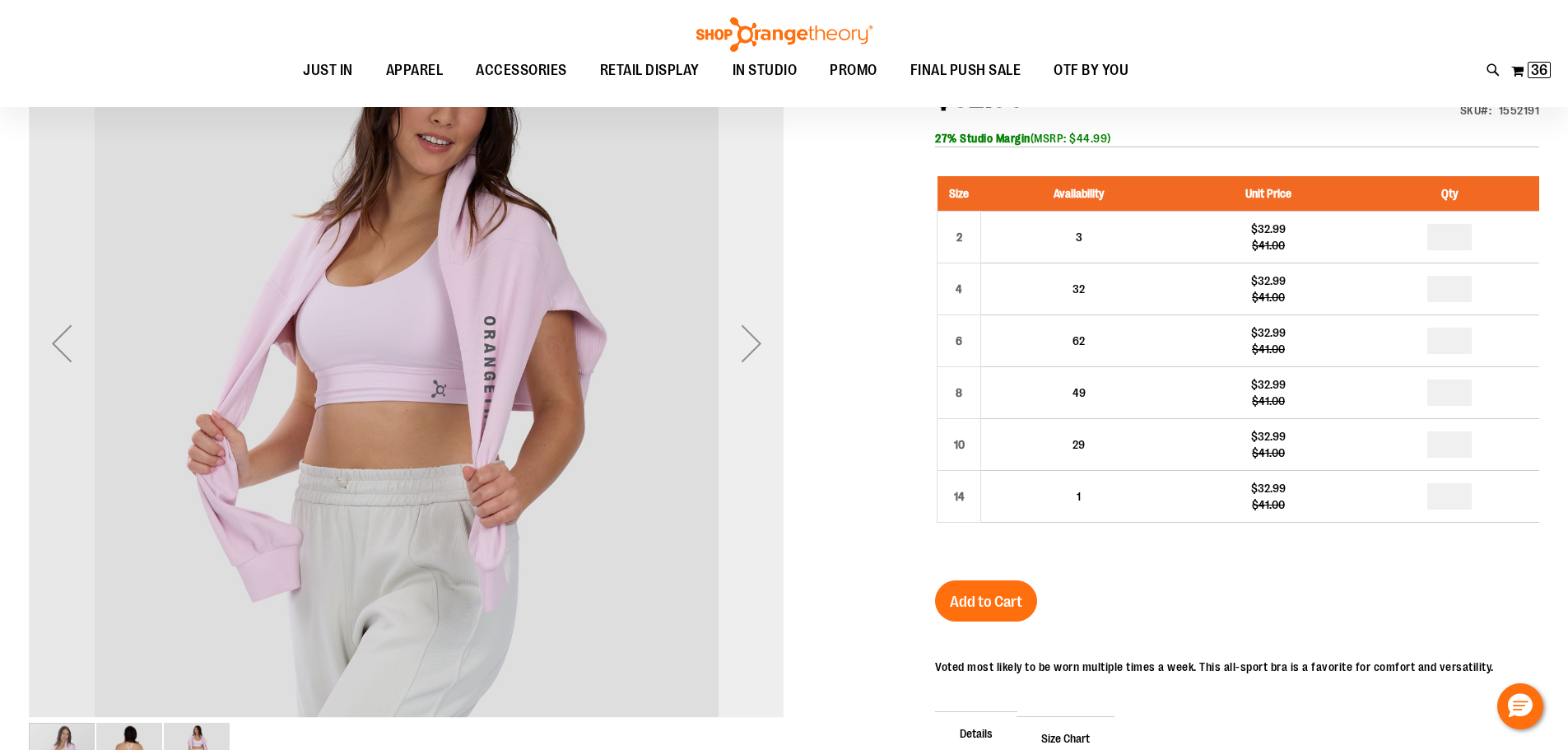
type input "**********"
click at [748, 342] on div "Next" at bounding box center [751, 344] width 65 height 65
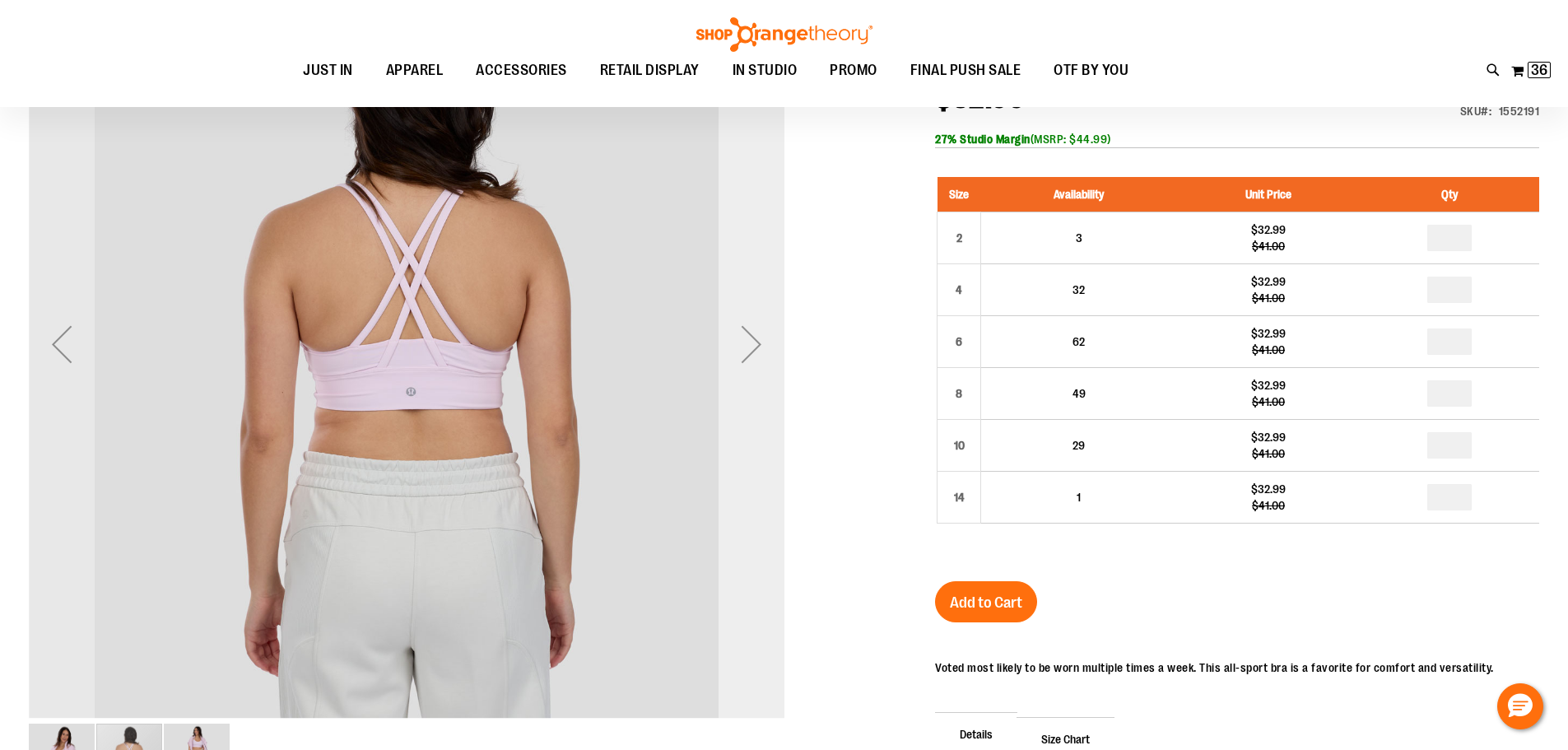
click at [748, 342] on div "Next" at bounding box center [751, 344] width 65 height 65
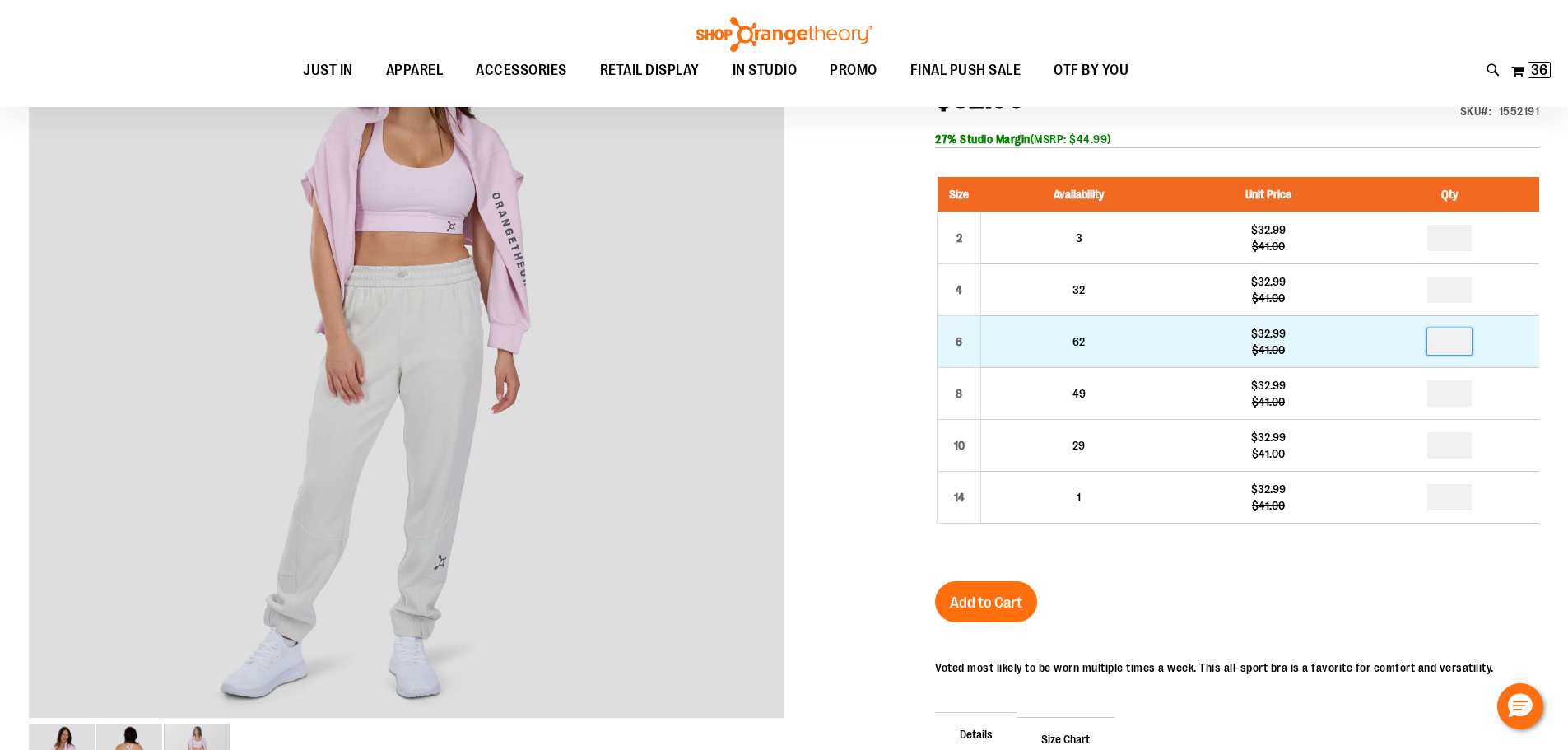
click at [1441, 346] on input "number" at bounding box center [1449, 341] width 45 height 26
type input "*"
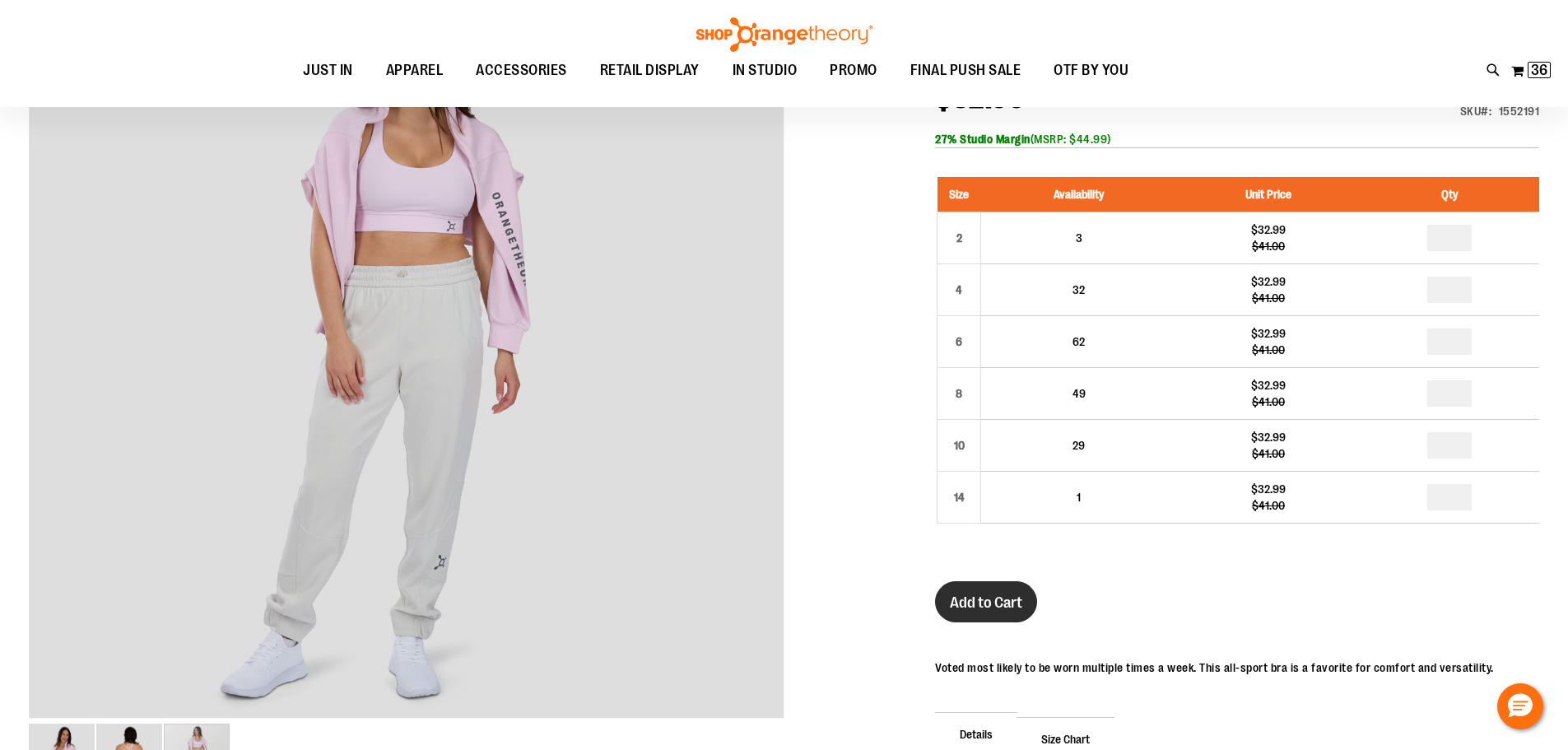
click at [1007, 602] on span "Add to Cart" at bounding box center [986, 602] width 72 height 18
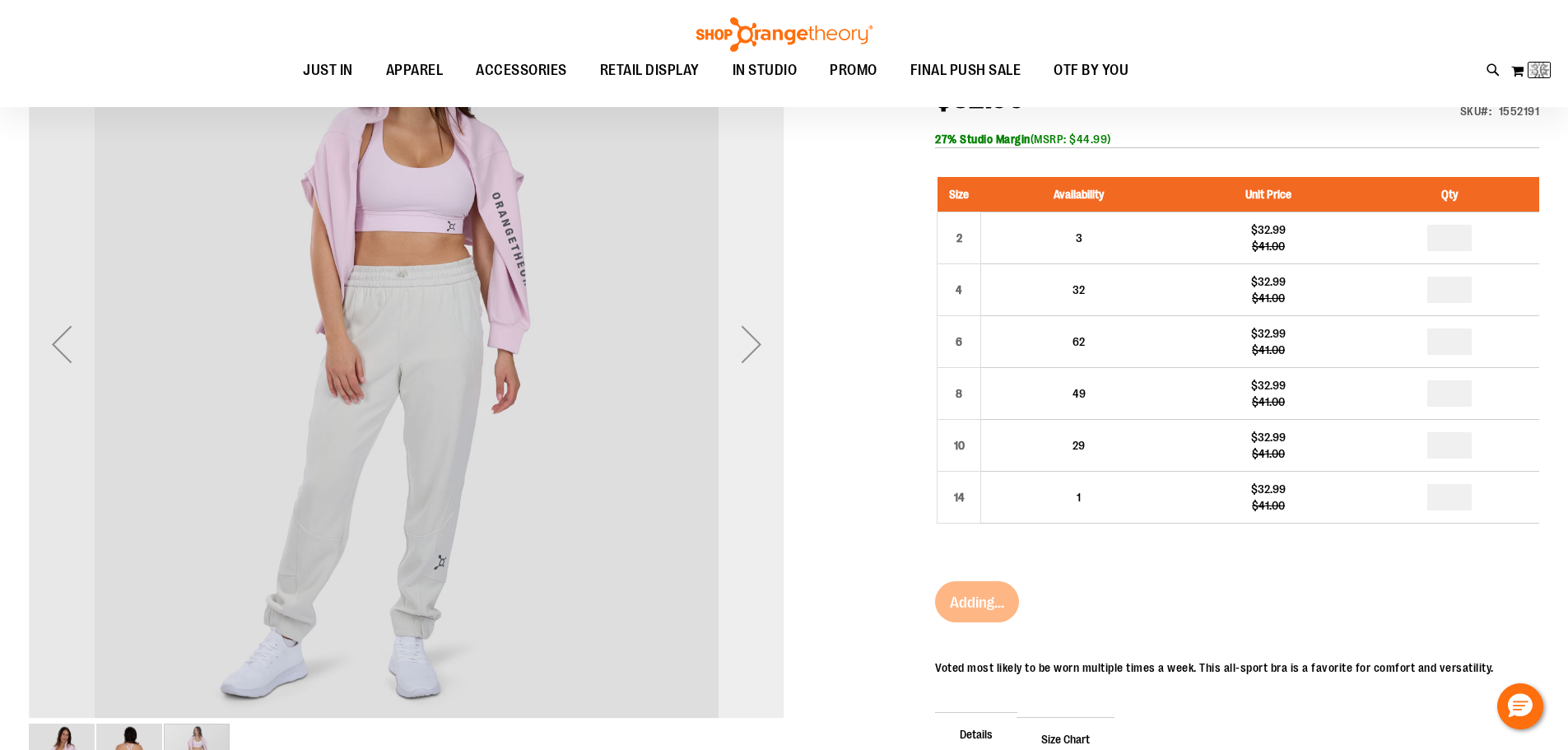
click at [757, 363] on div "Next" at bounding box center [751, 344] width 65 height 65
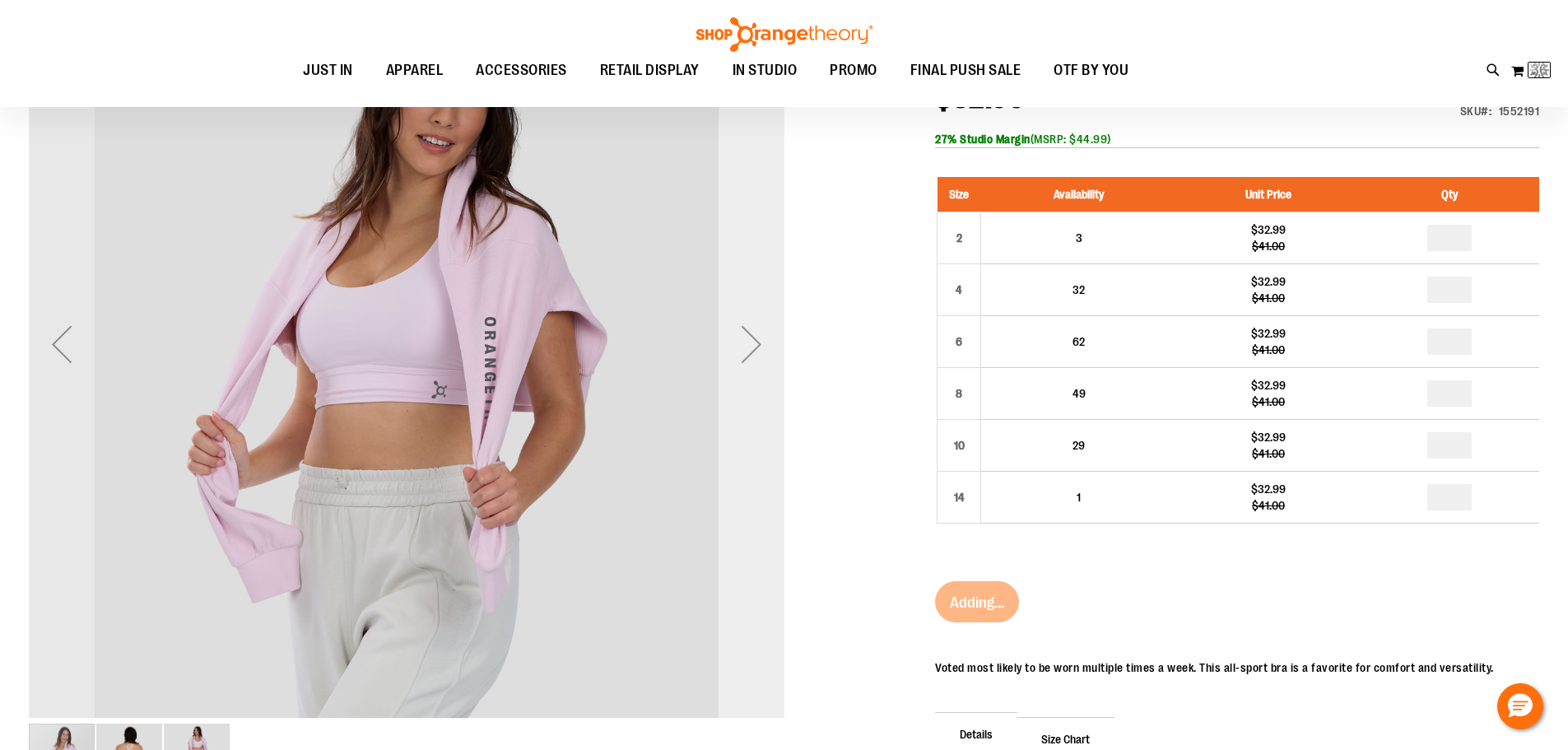
click at [757, 363] on div "Next" at bounding box center [751, 344] width 65 height 65
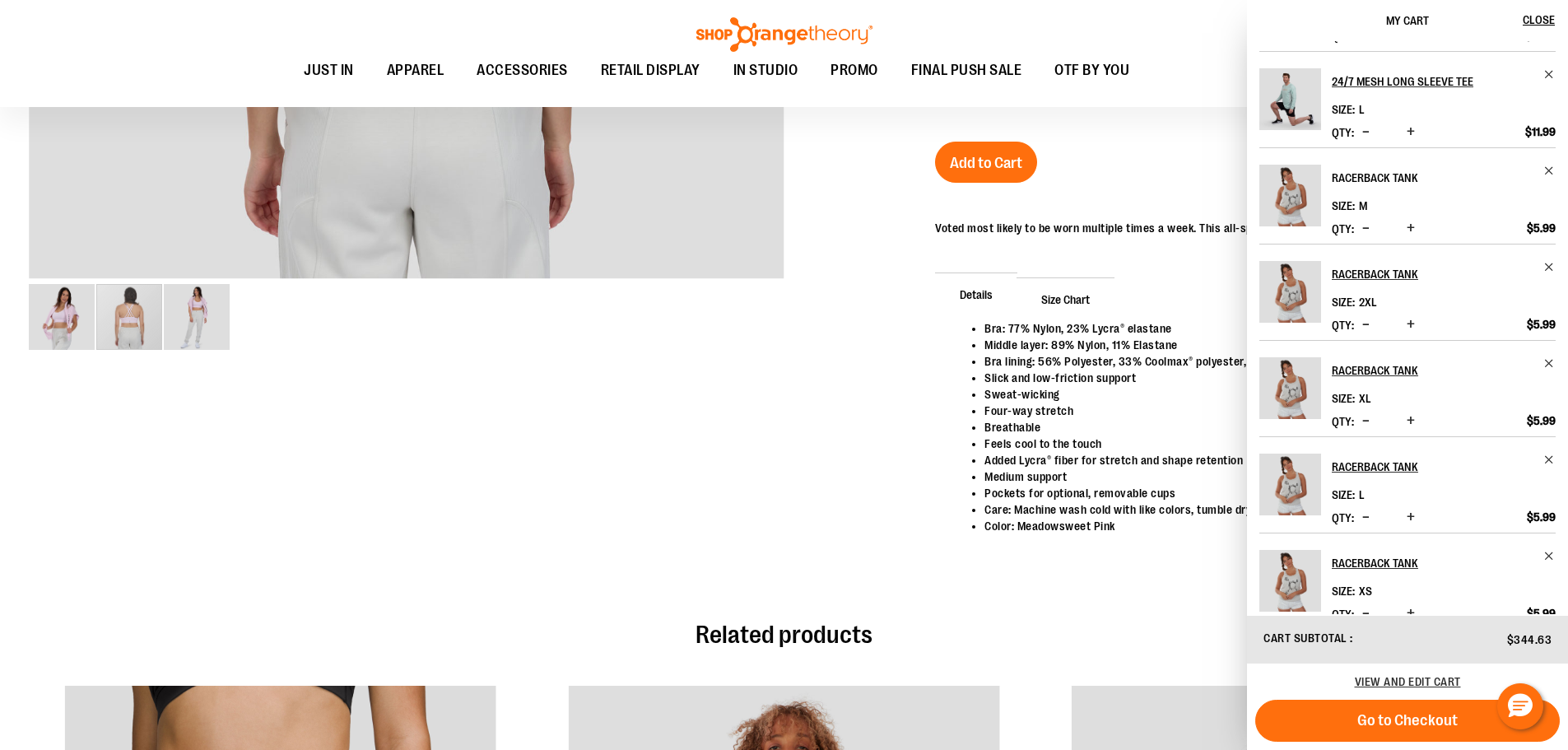
scroll to position [498, 0]
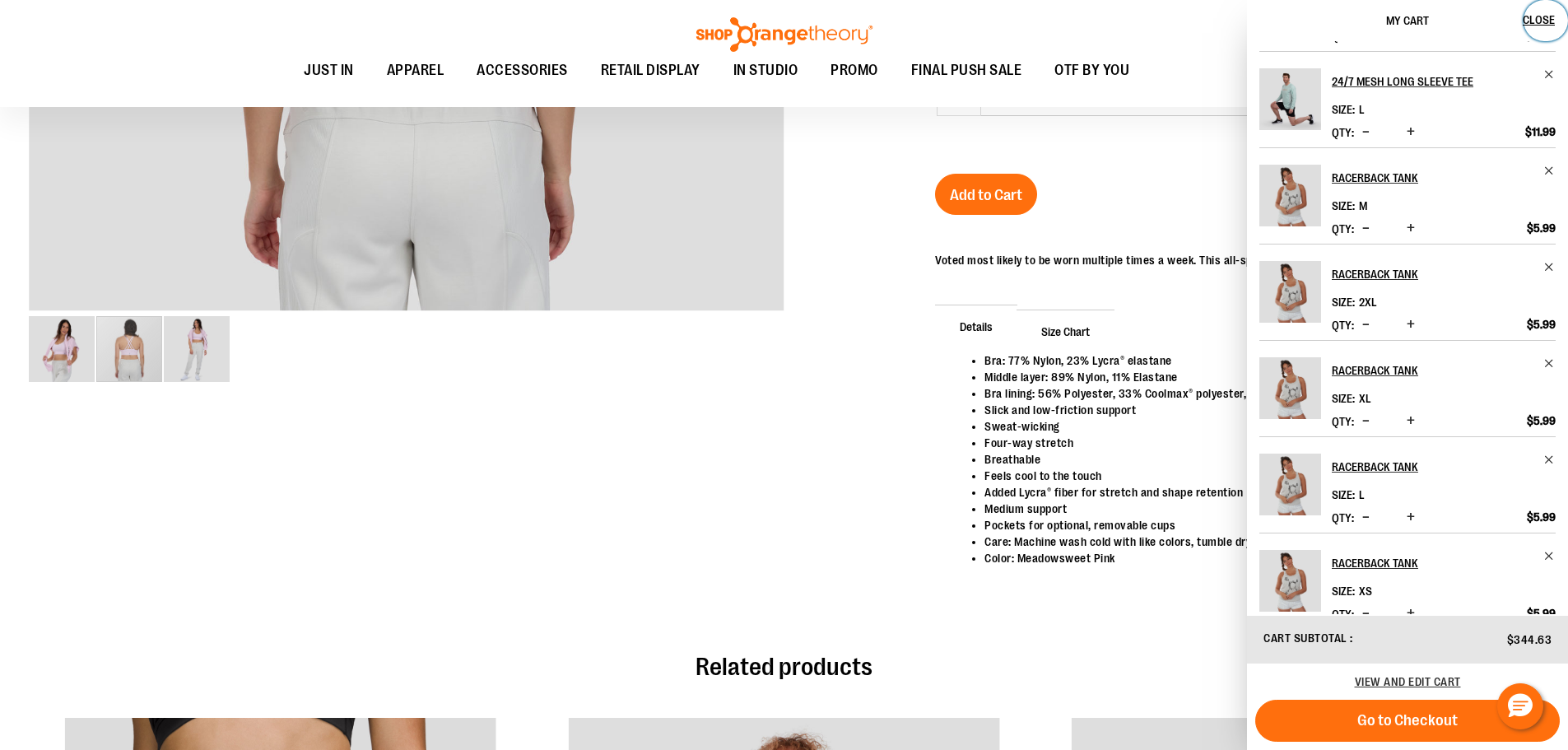
click at [1534, 11] on button "Close" at bounding box center [1545, 20] width 45 height 41
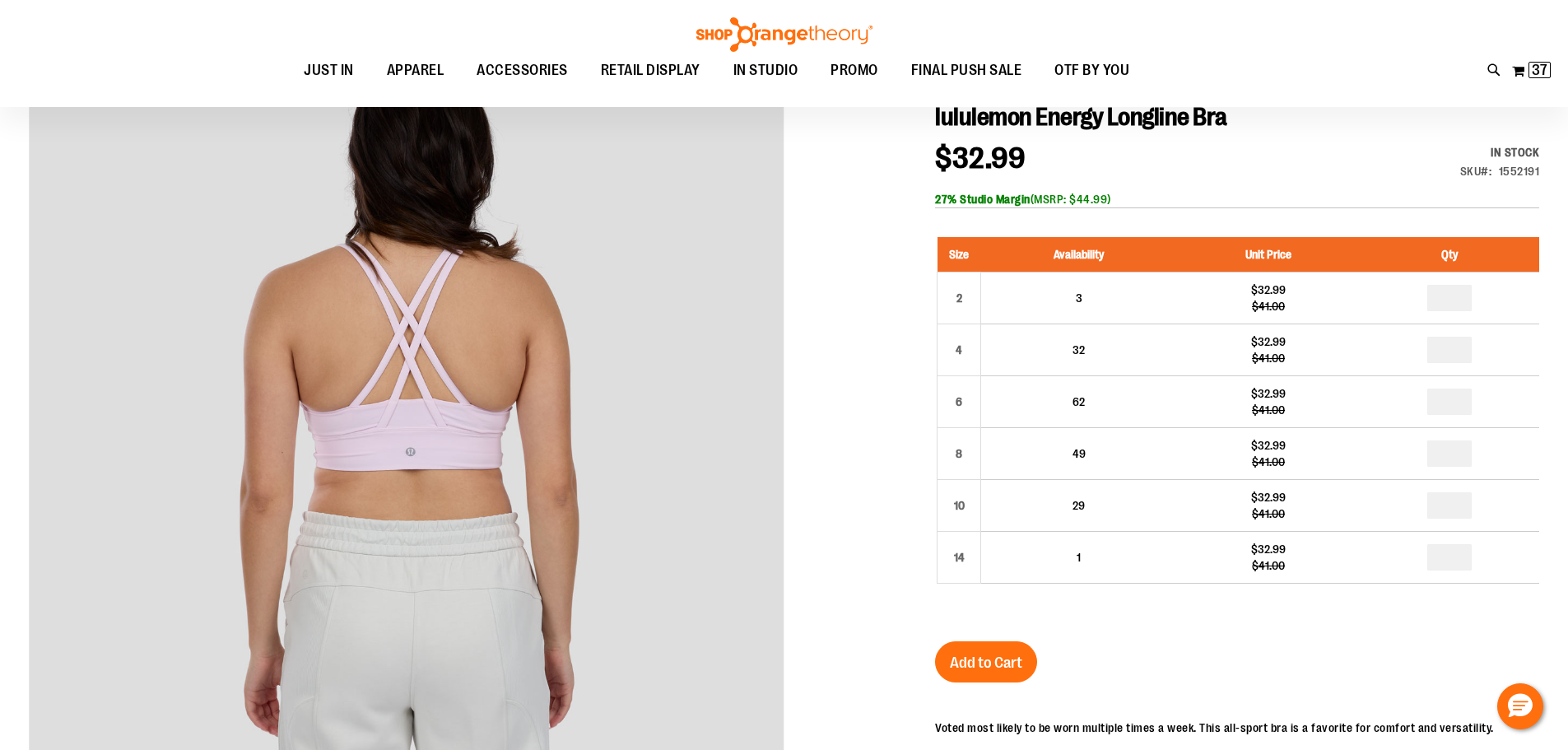
scroll to position [0, 0]
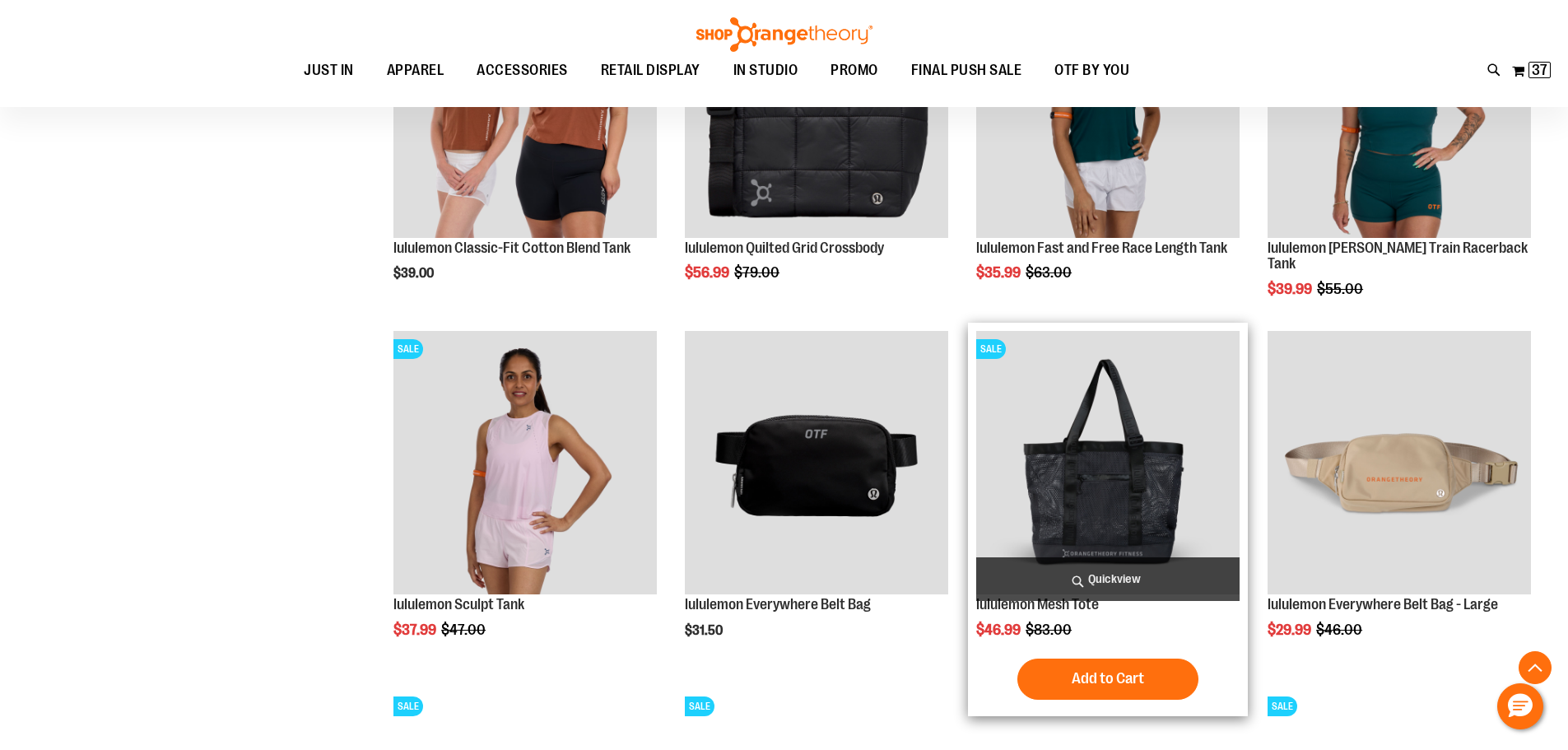
scroll to position [1103, 0]
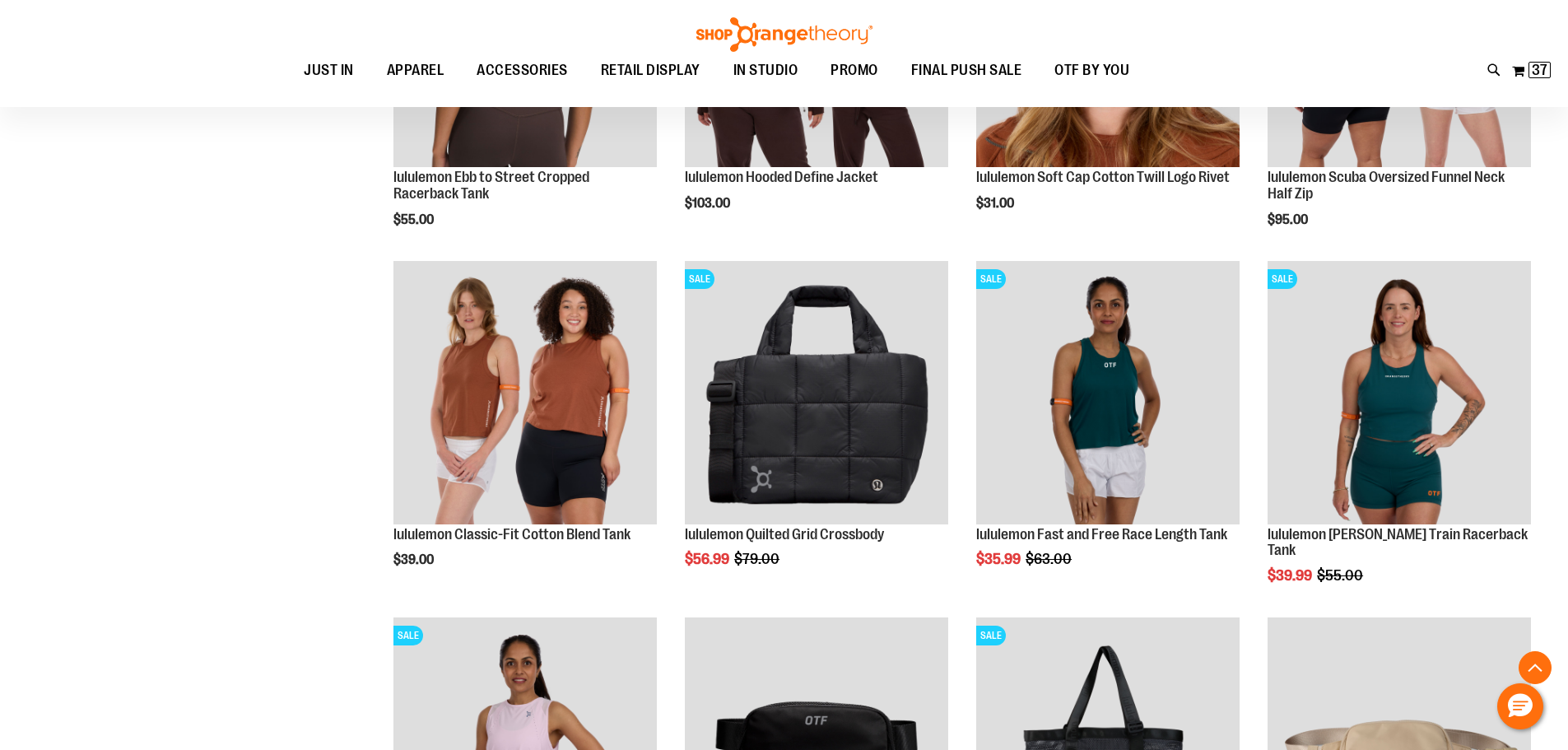
scroll to position [1377, 0]
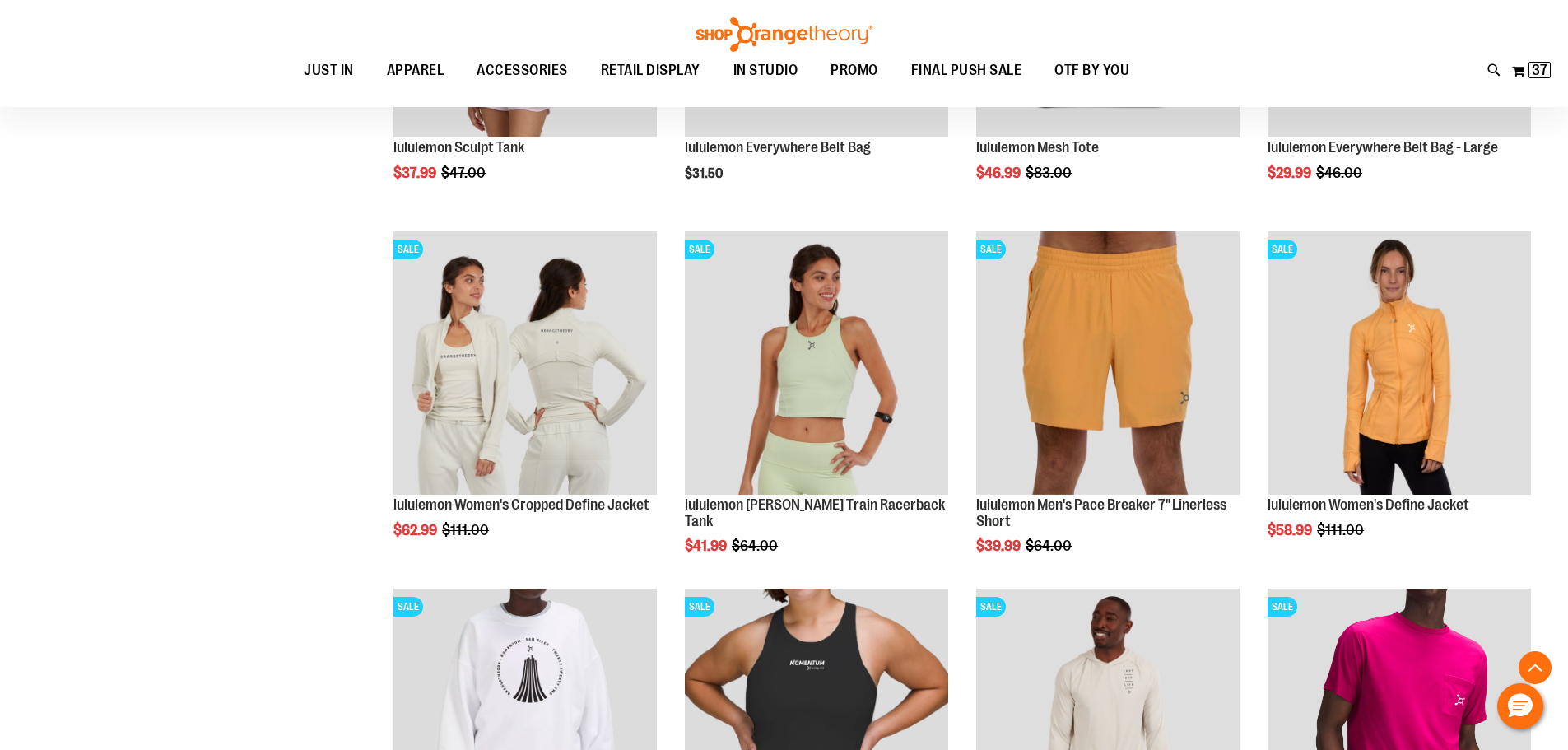
scroll to position [1653, 0]
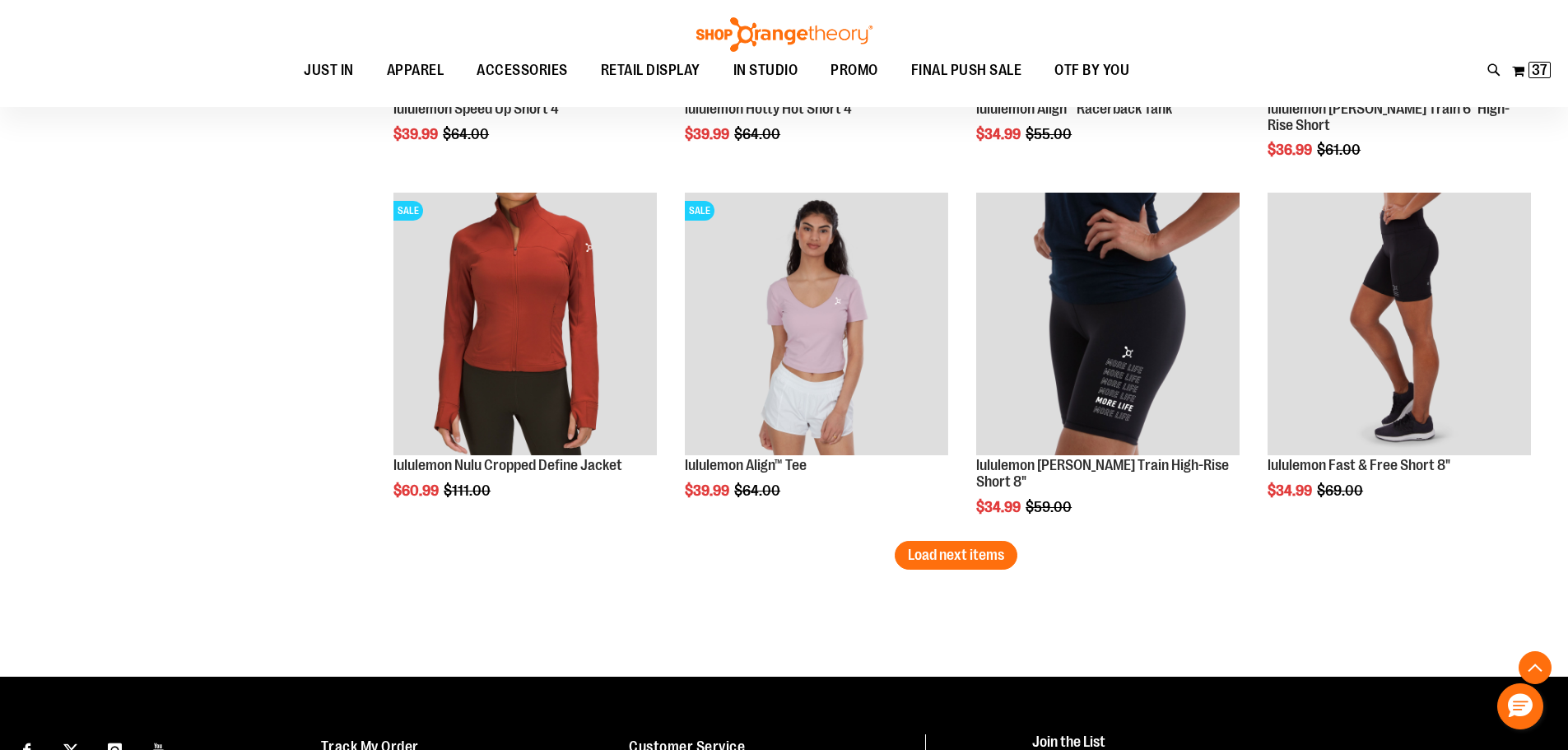
scroll to position [2999, 0]
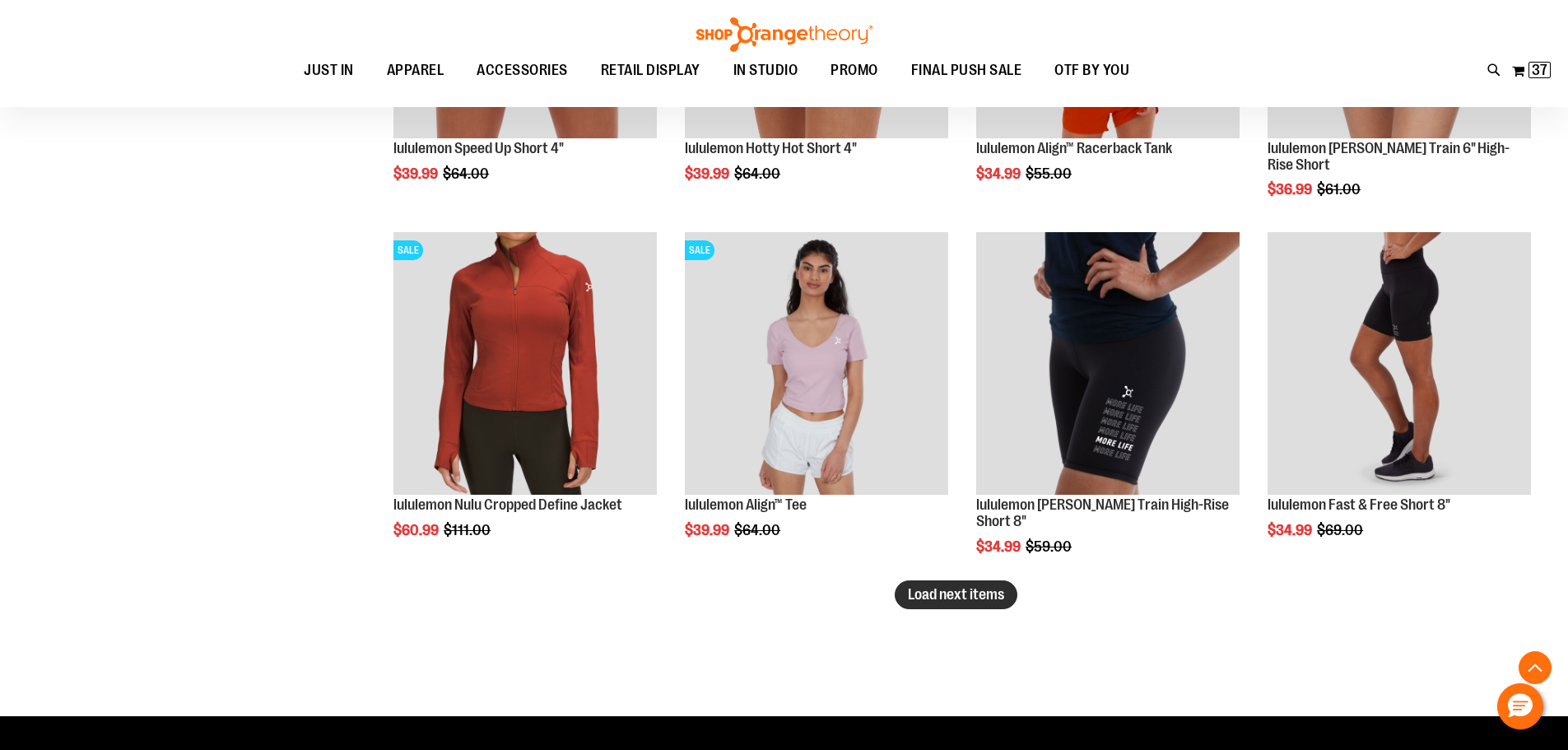
type input "**********"
click at [957, 597] on span "Load next items" at bounding box center [956, 594] width 96 height 17
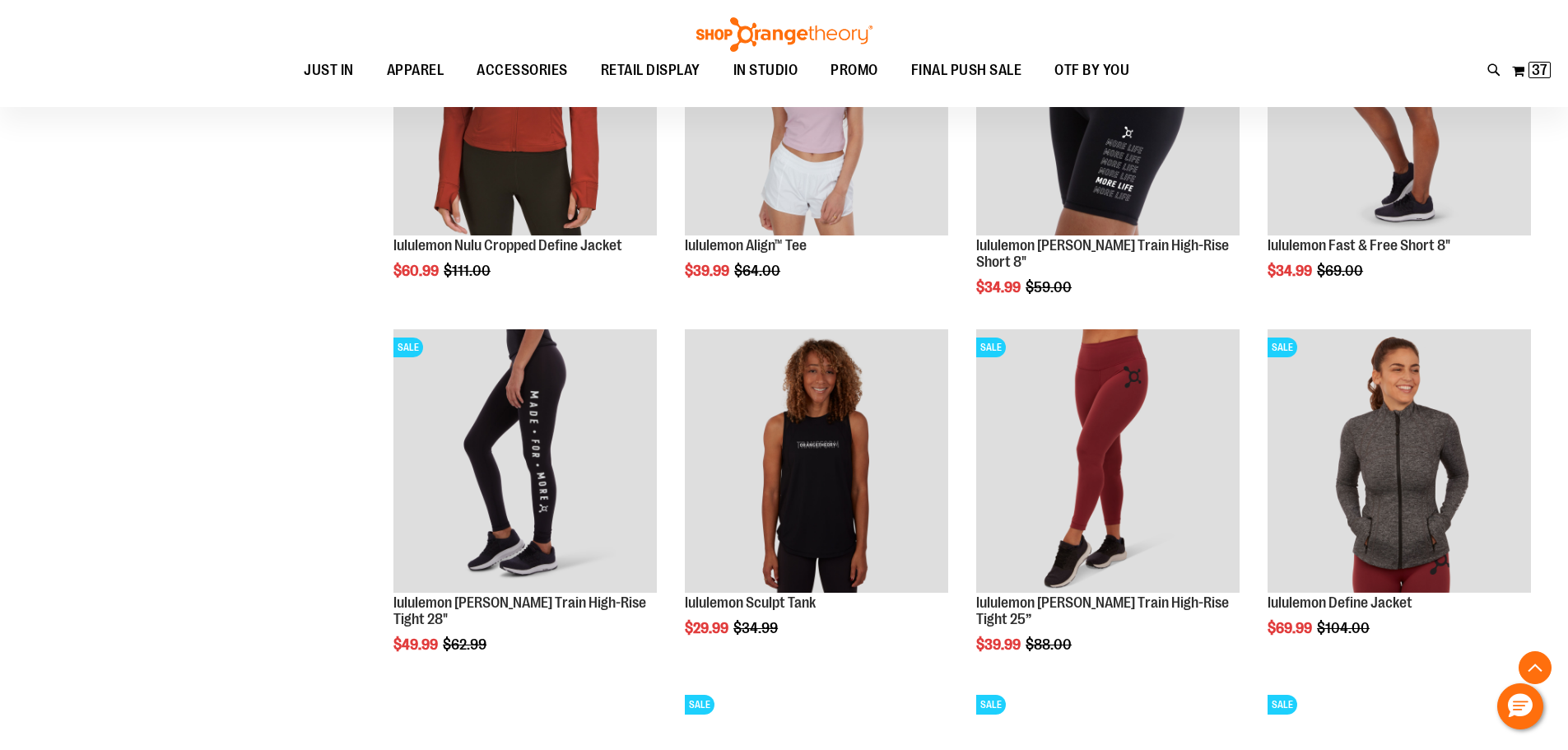
scroll to position [3273, 0]
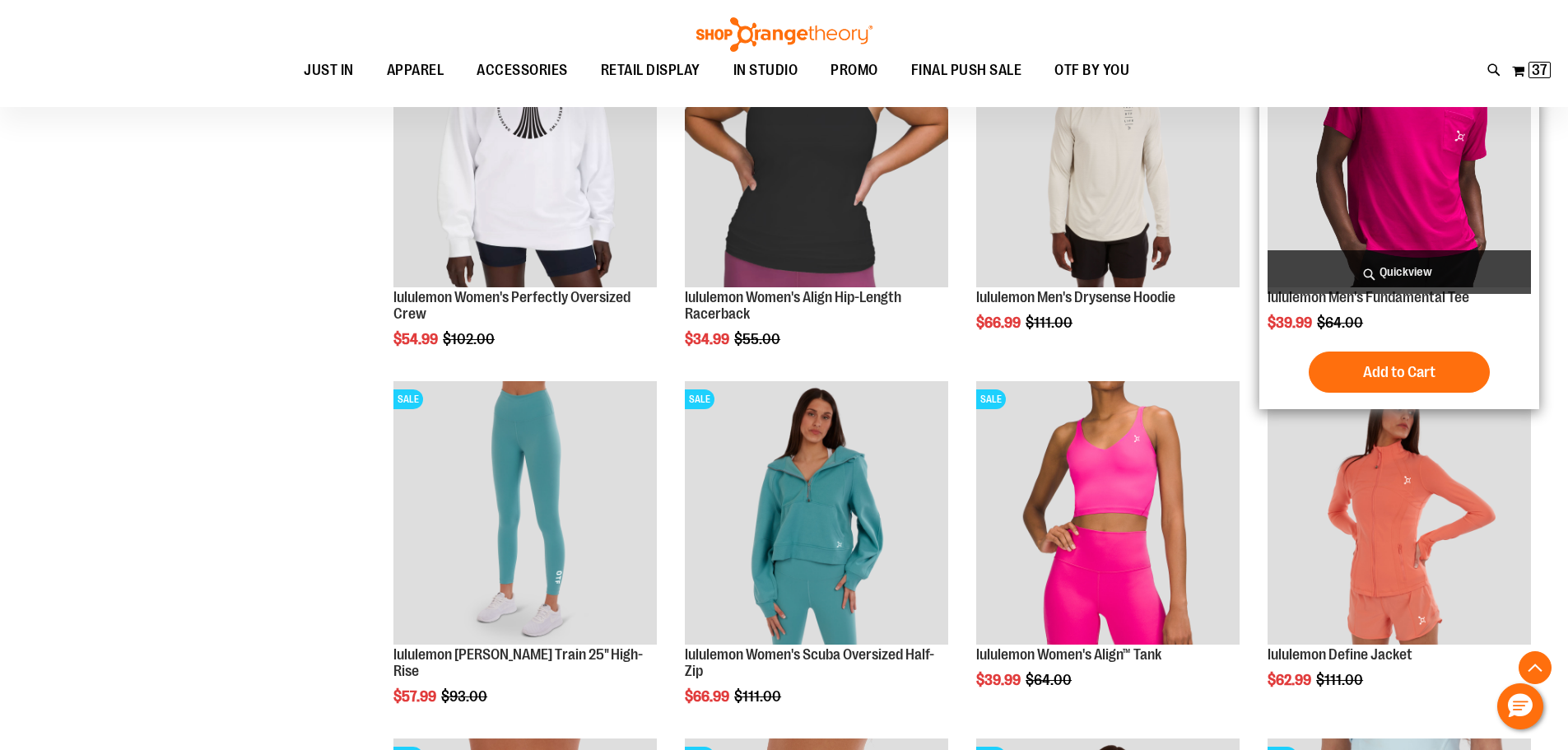
scroll to position [2120, 0]
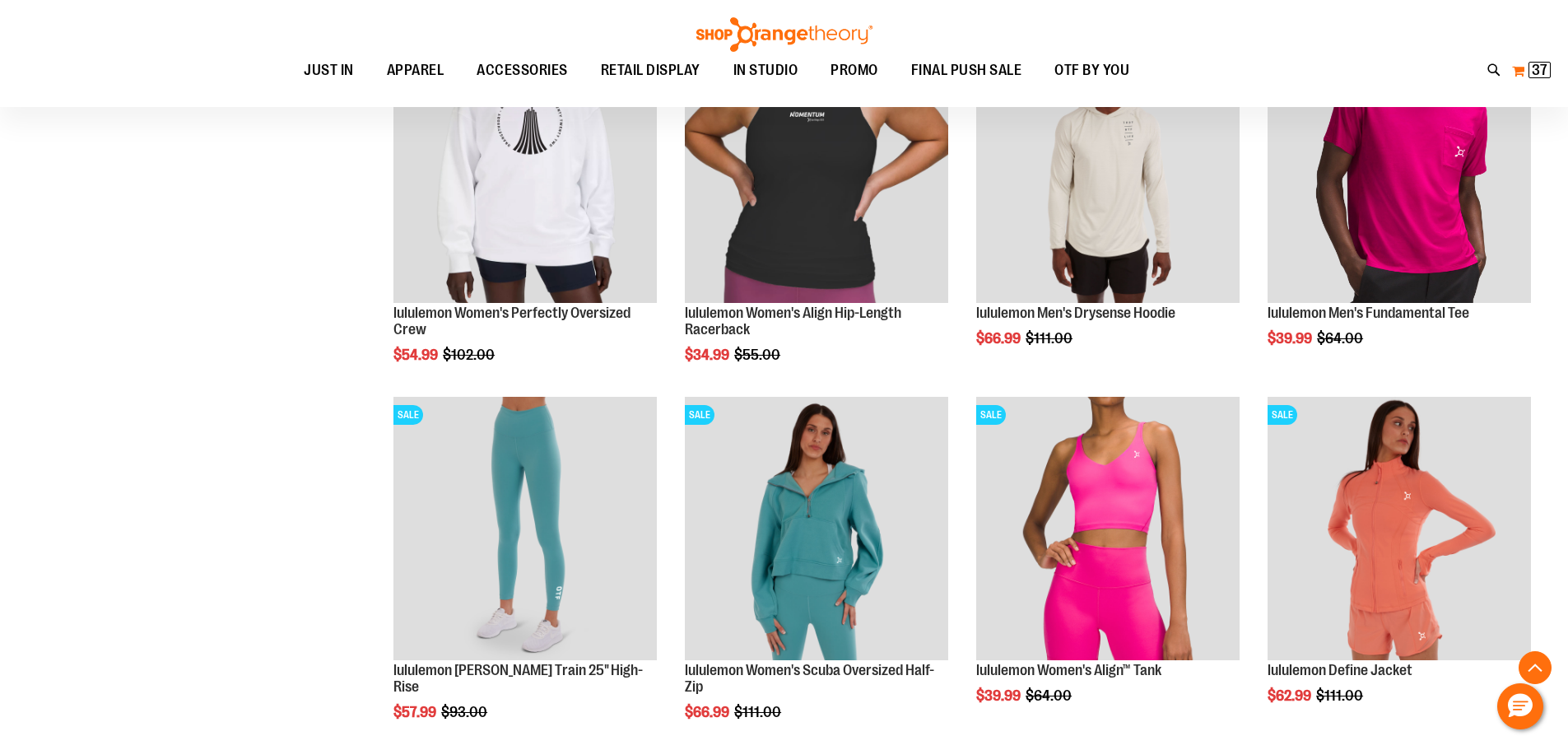
click at [1541, 69] on span "37" at bounding box center [1540, 70] width 16 height 17
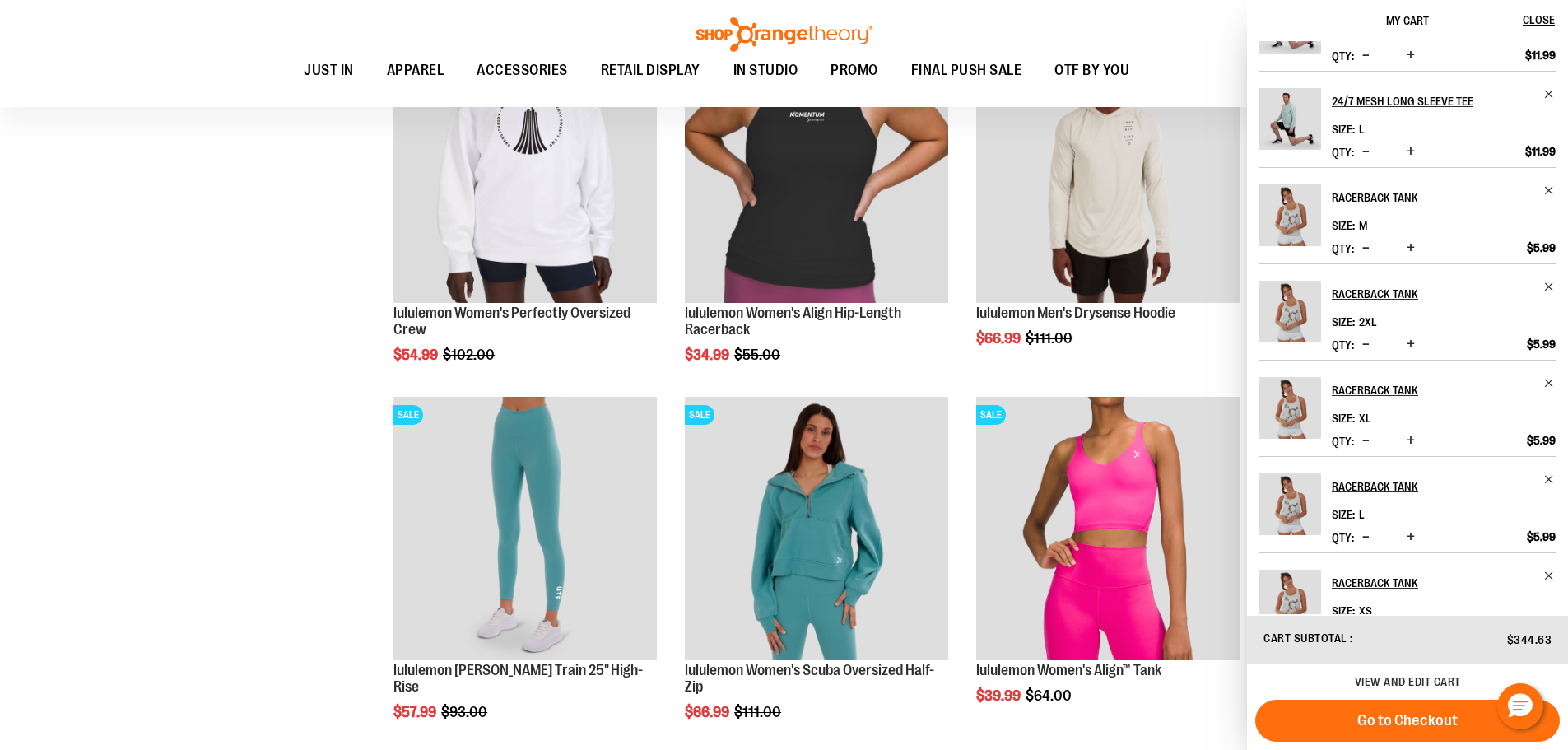
scroll to position [399, 0]
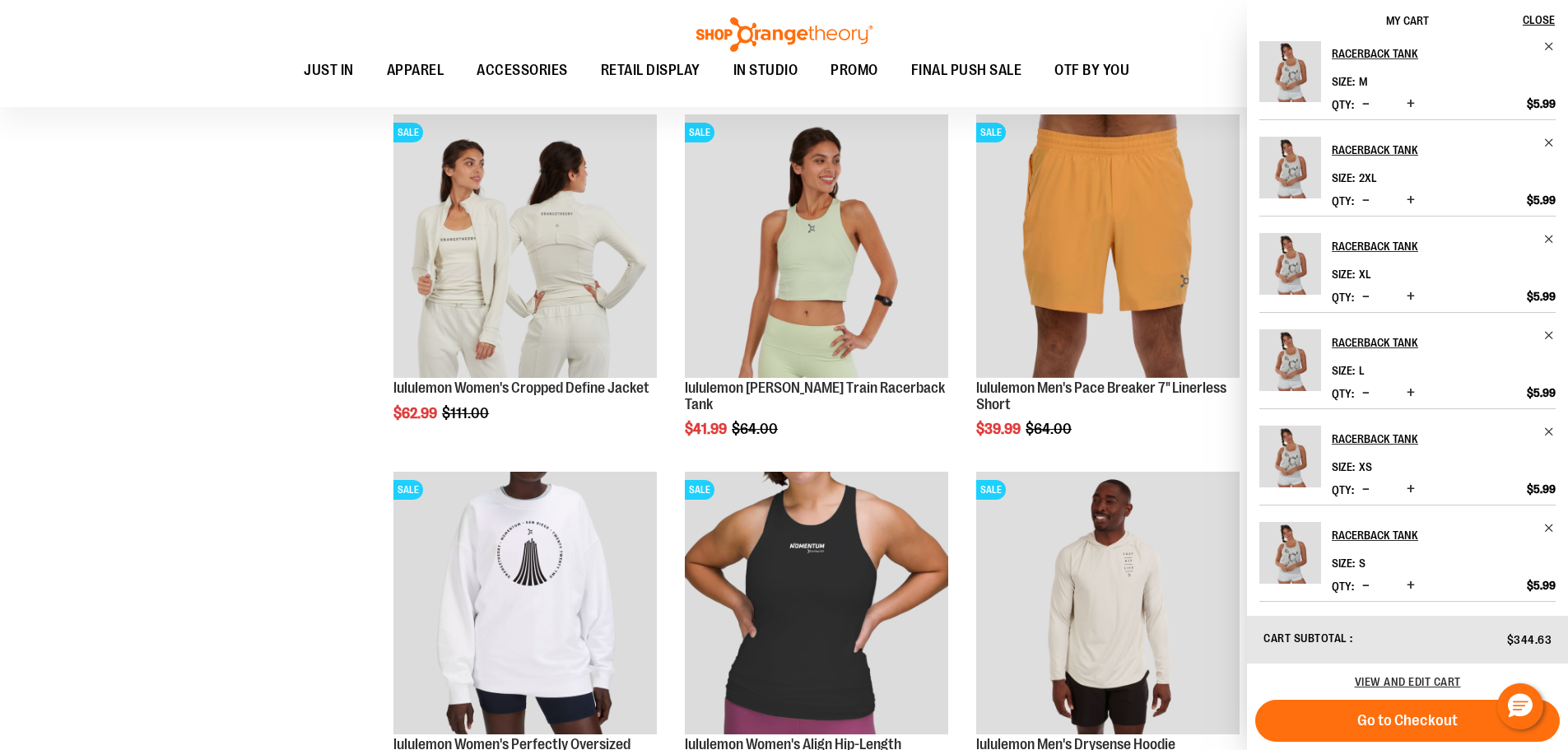
scroll to position [1298, 0]
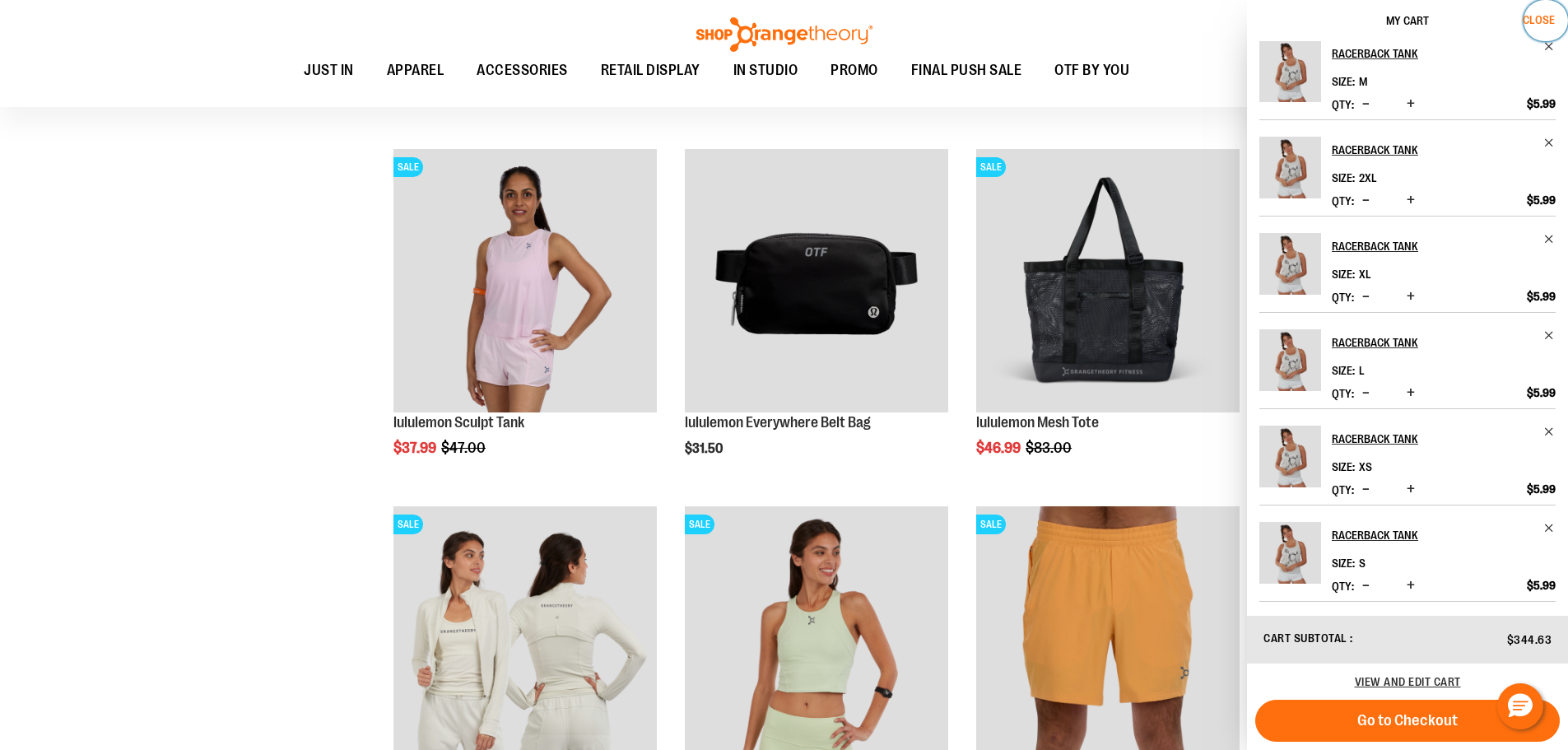
click at [1537, 18] on span "Close" at bounding box center [1538, 19] width 32 height 13
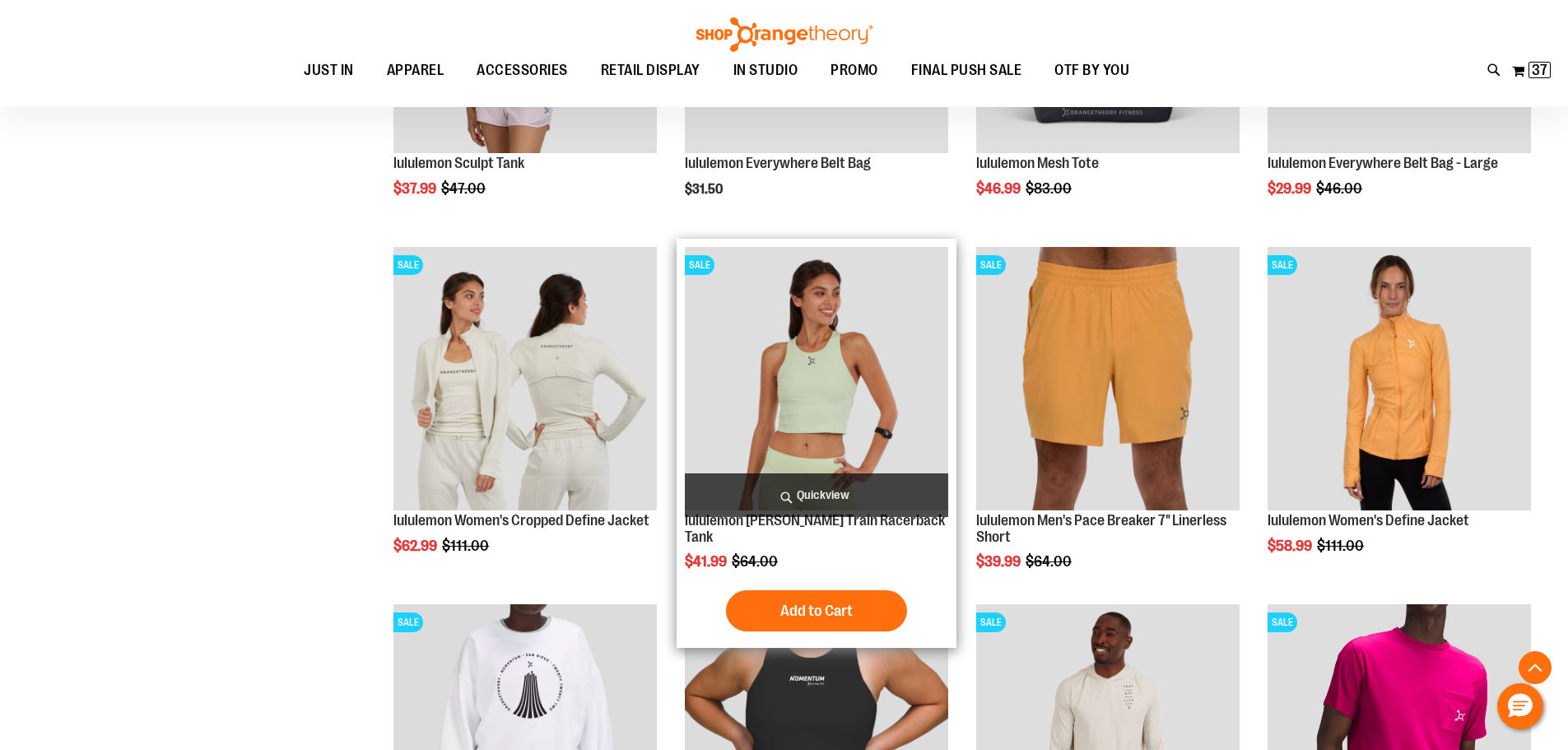
scroll to position [1572, 0]
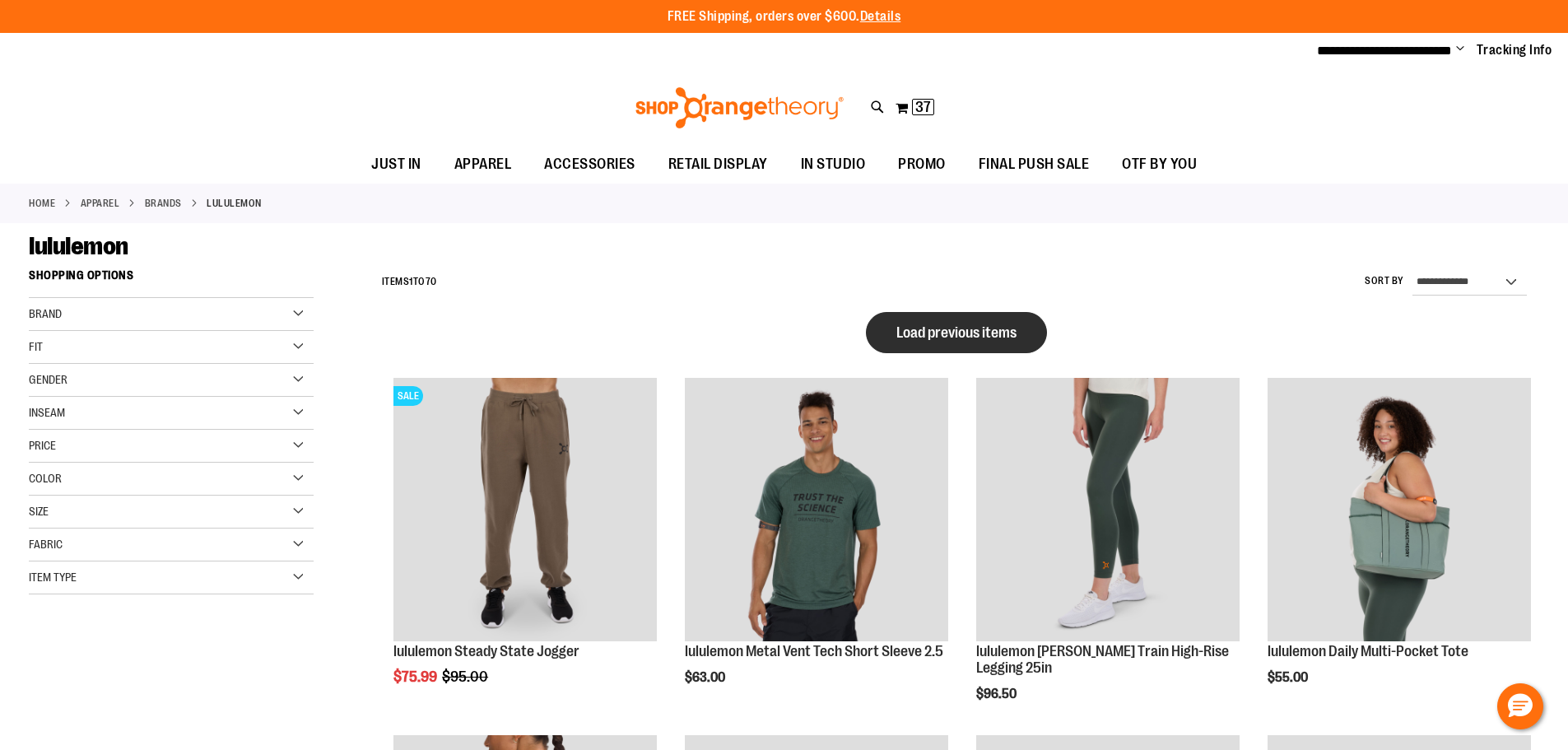
click at [971, 338] on span "Load previous items" at bounding box center [956, 332] width 120 height 17
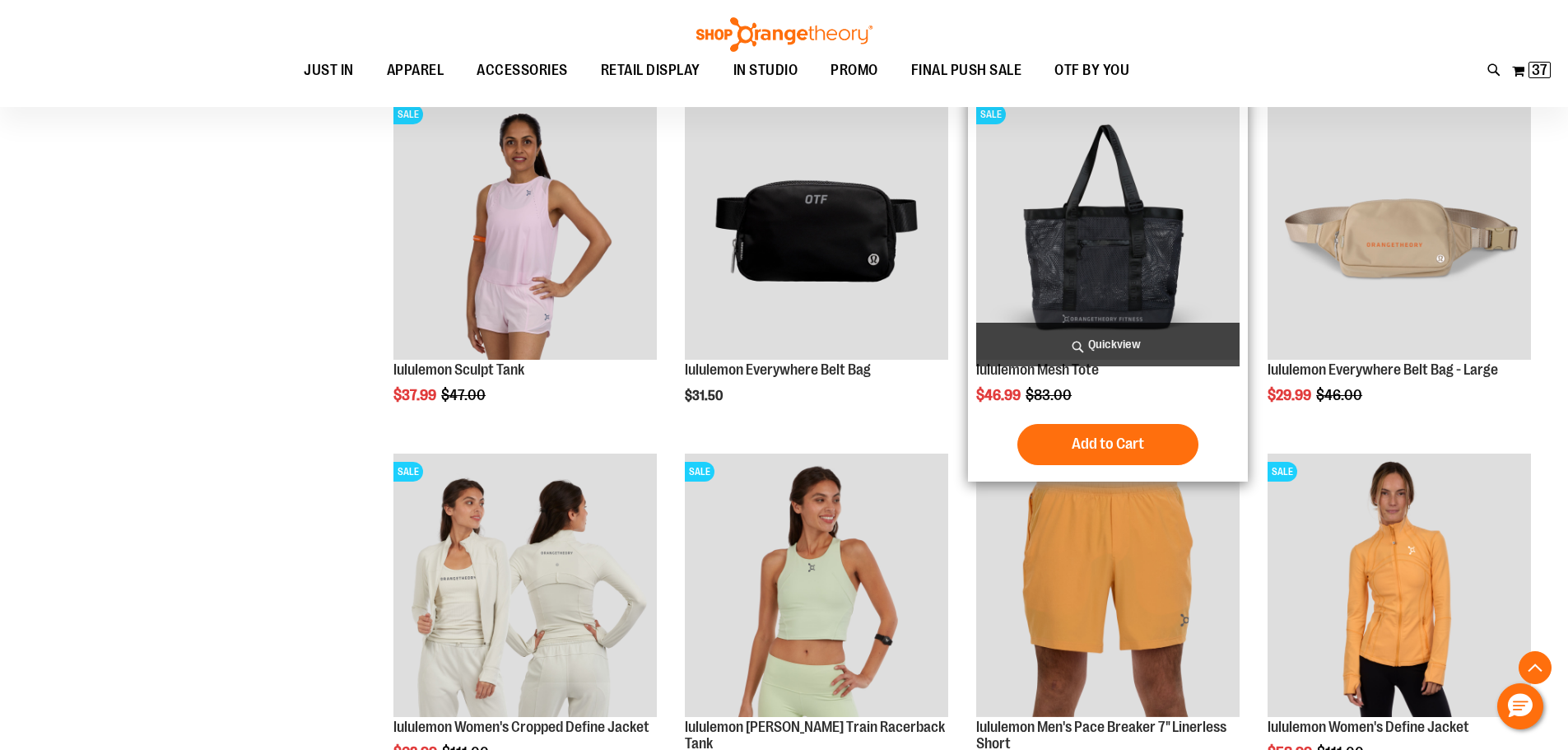
scroll to position [2467, 0]
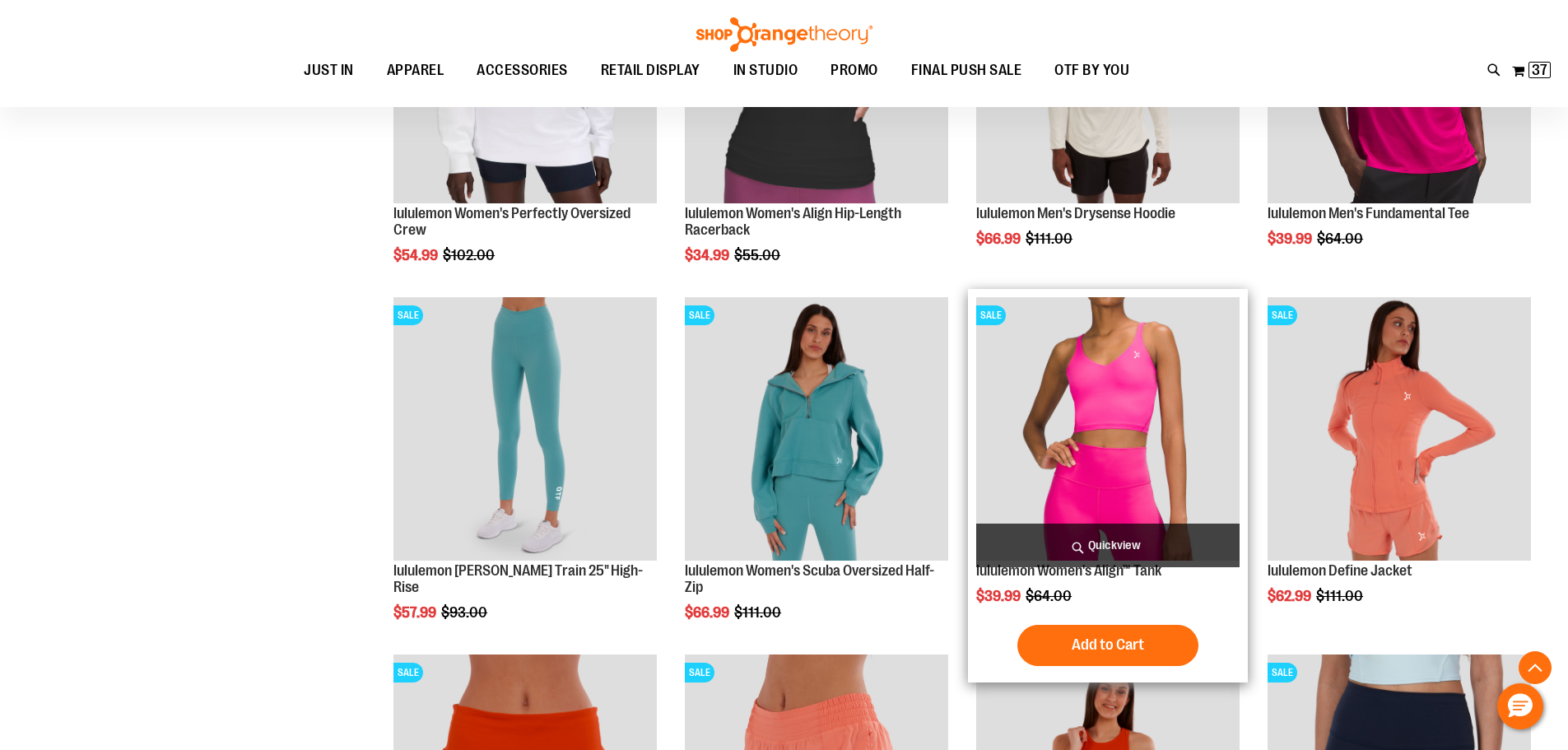
scroll to position [3839, 0]
